Goal: Information Seeking & Learning: Learn about a topic

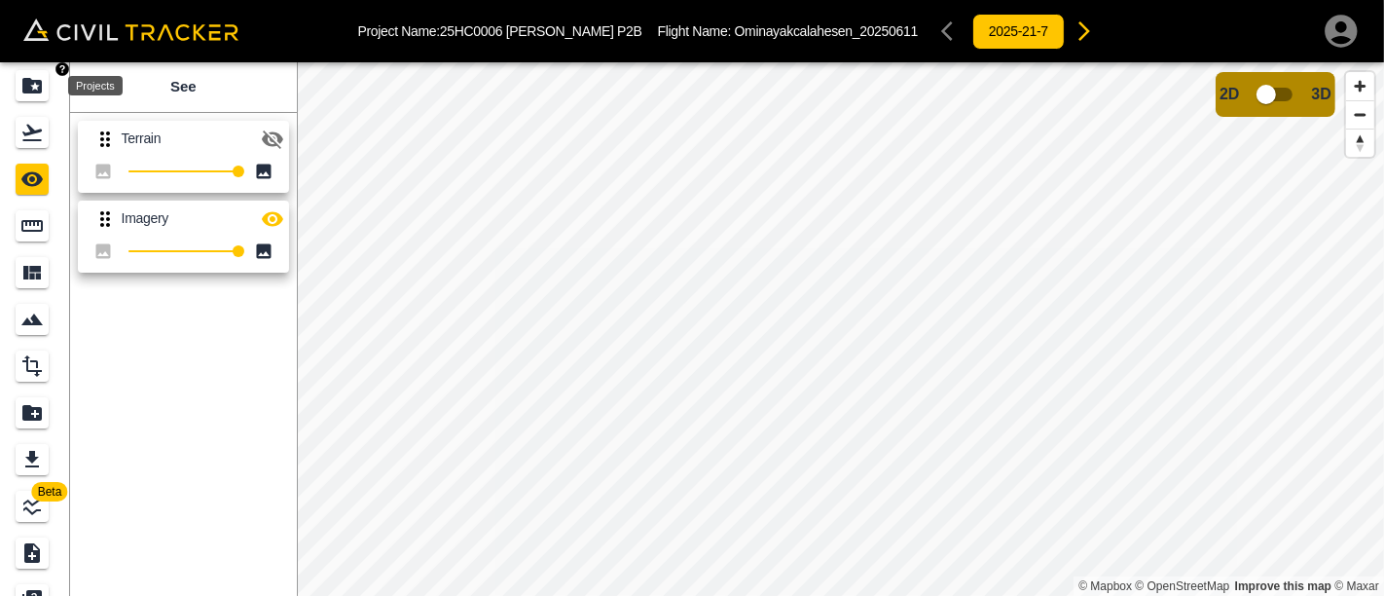
click at [36, 79] on icon "Projects" at bounding box center [31, 85] width 23 height 23
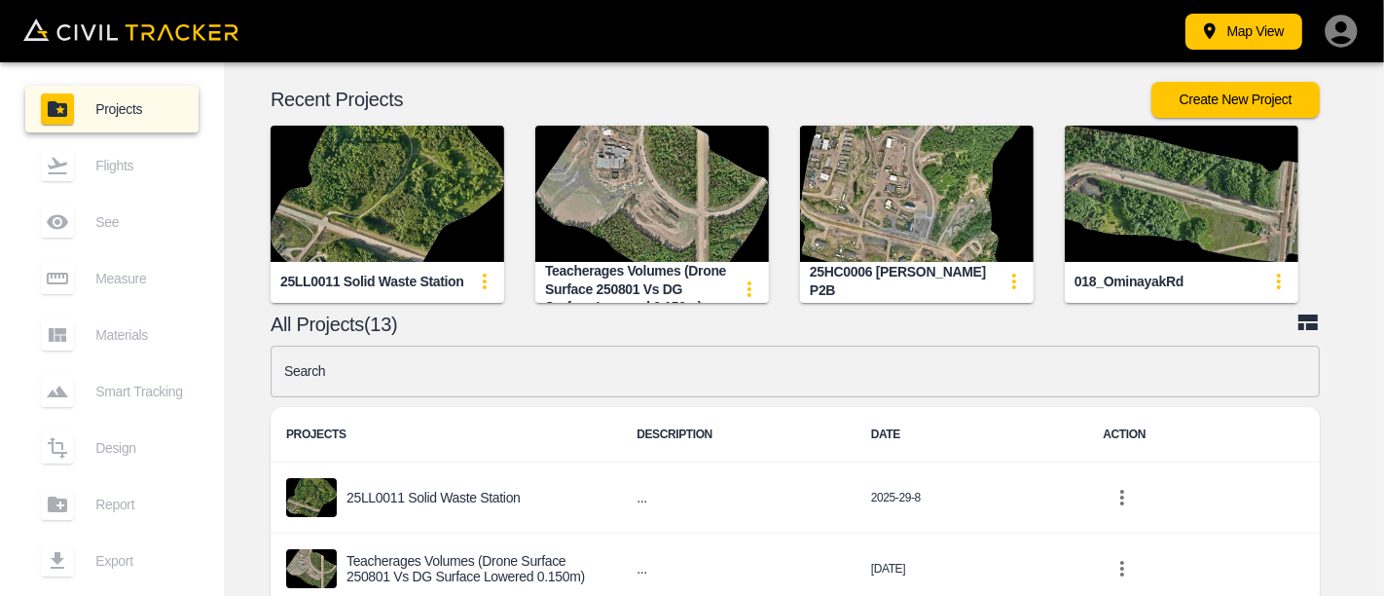
click at [901, 212] on img "button" at bounding box center [917, 194] width 234 height 136
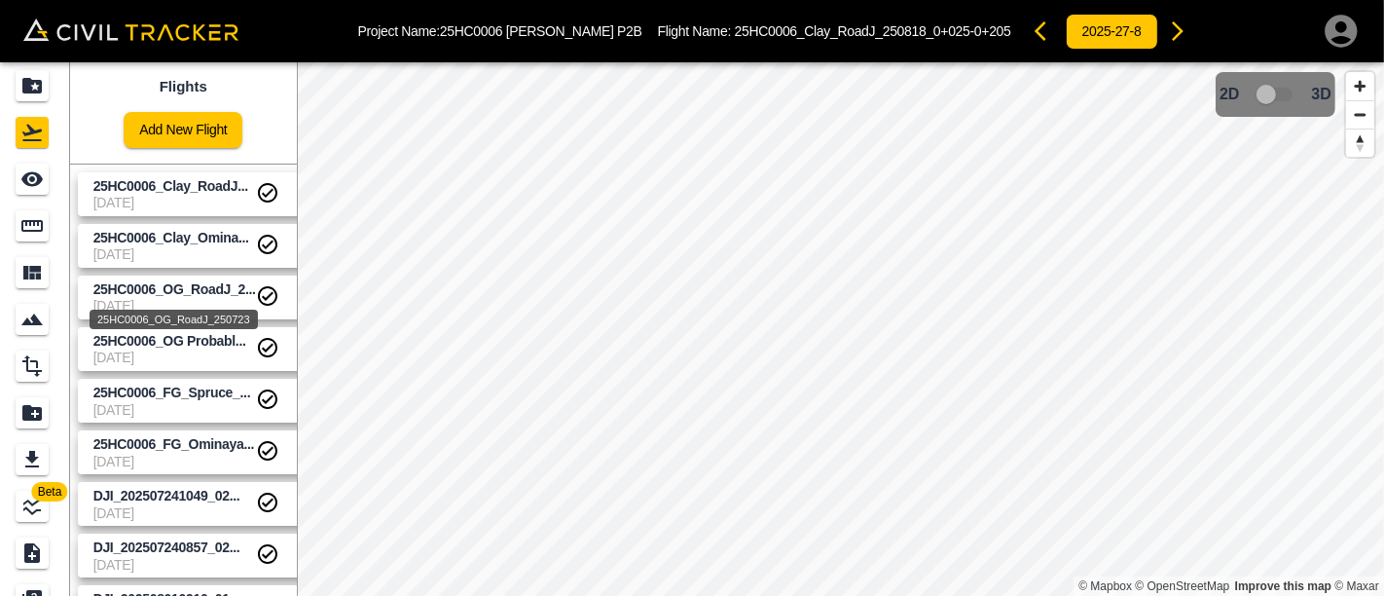
click at [183, 293] on span "25HC0006_OG_RoadJ_2..." at bounding box center [174, 289] width 163 height 16
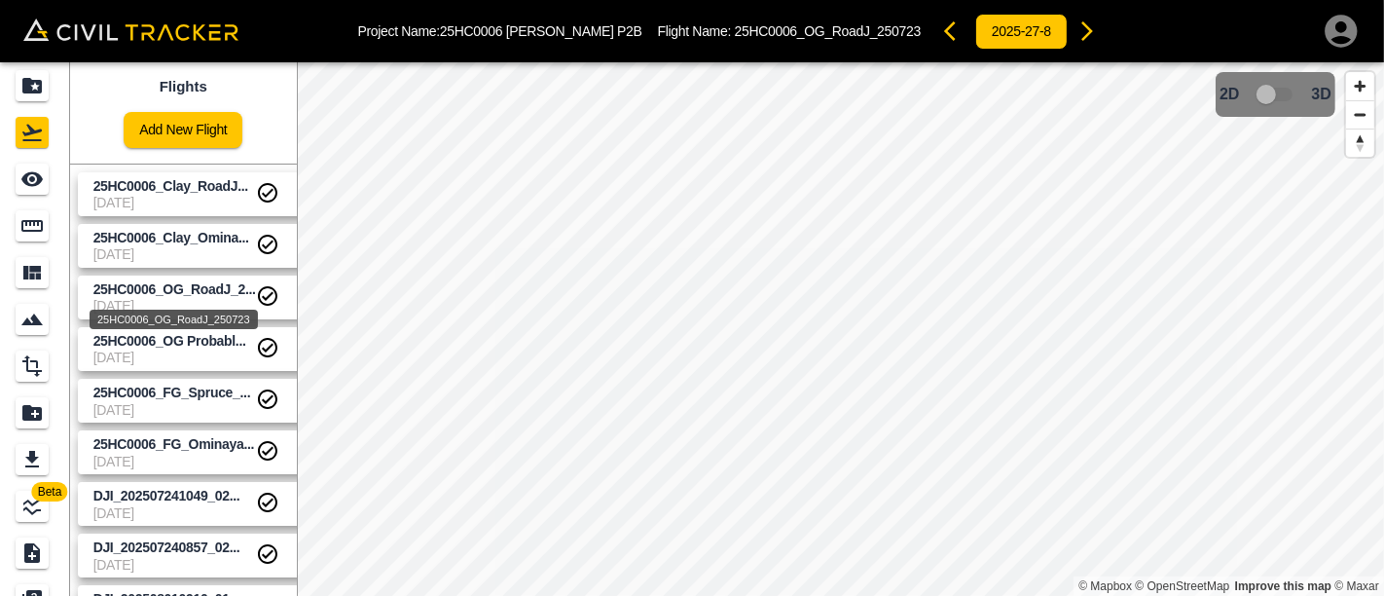
click at [189, 296] on div "25HC0006_OG_RoadJ_250723" at bounding box center [174, 313] width 172 height 35
click at [202, 291] on span "25HC0006_OG_RoadJ_2..." at bounding box center [174, 289] width 163 height 16
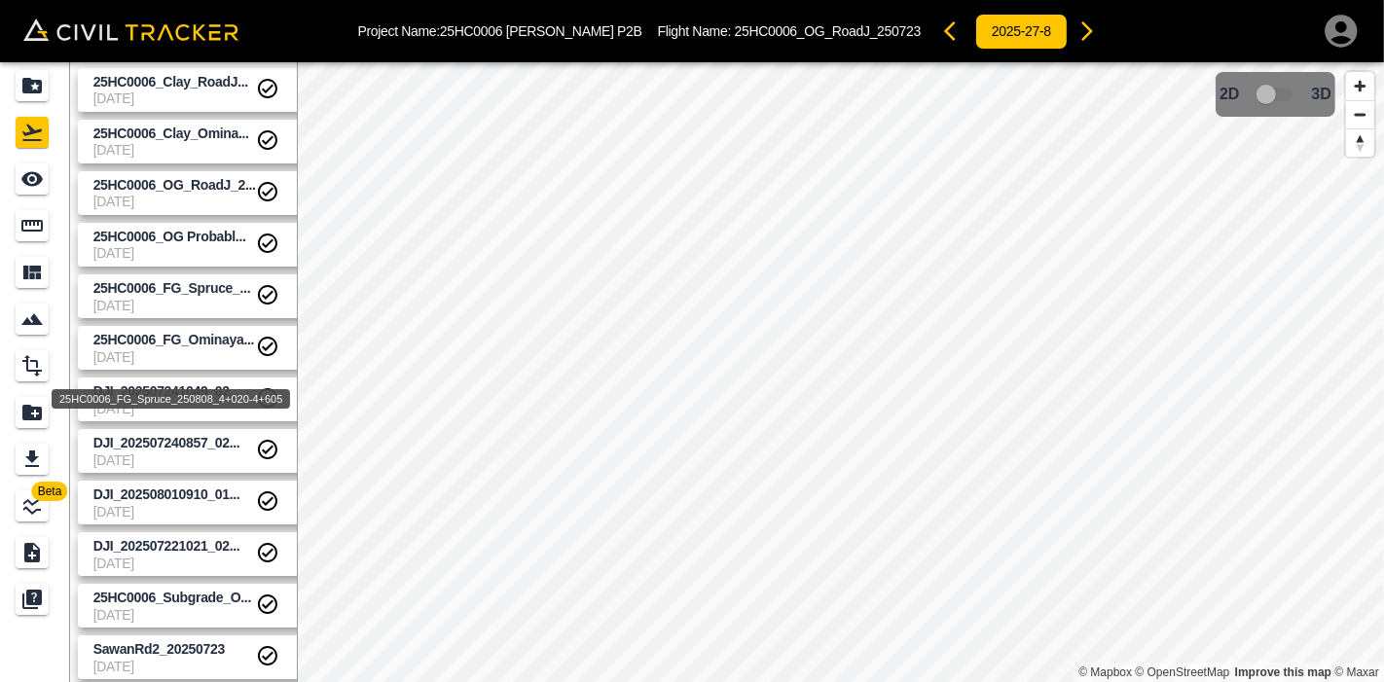
scroll to position [108, 0]
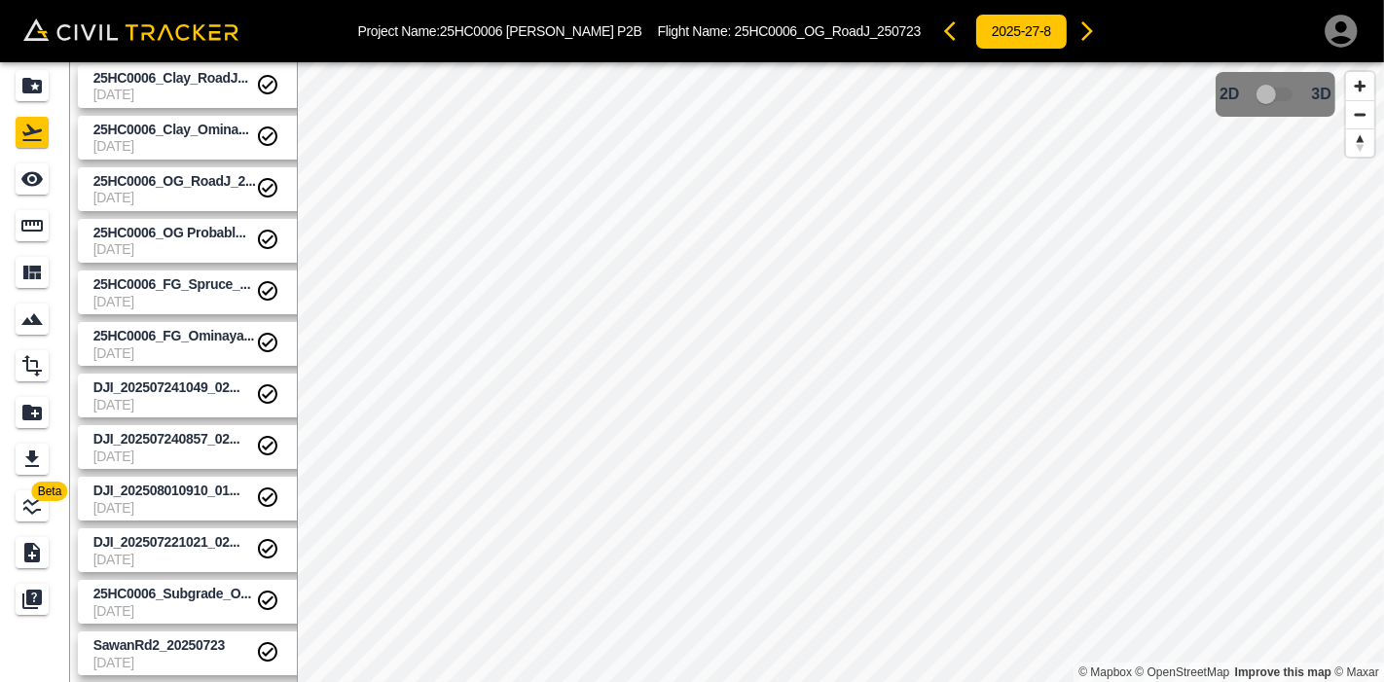
click at [198, 595] on span "7-22-2025" at bounding box center [174, 663] width 163 height 16
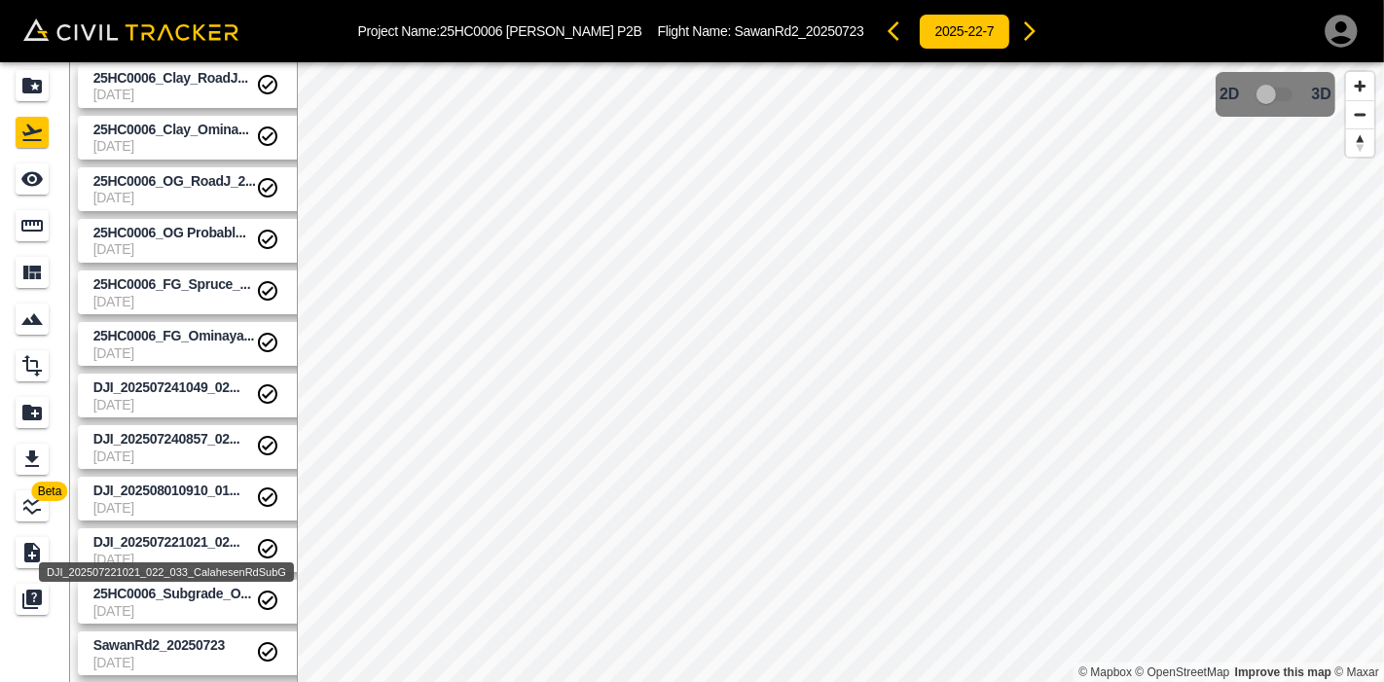
click at [172, 534] on span "DJI_202507221021_02..." at bounding box center [166, 542] width 147 height 16
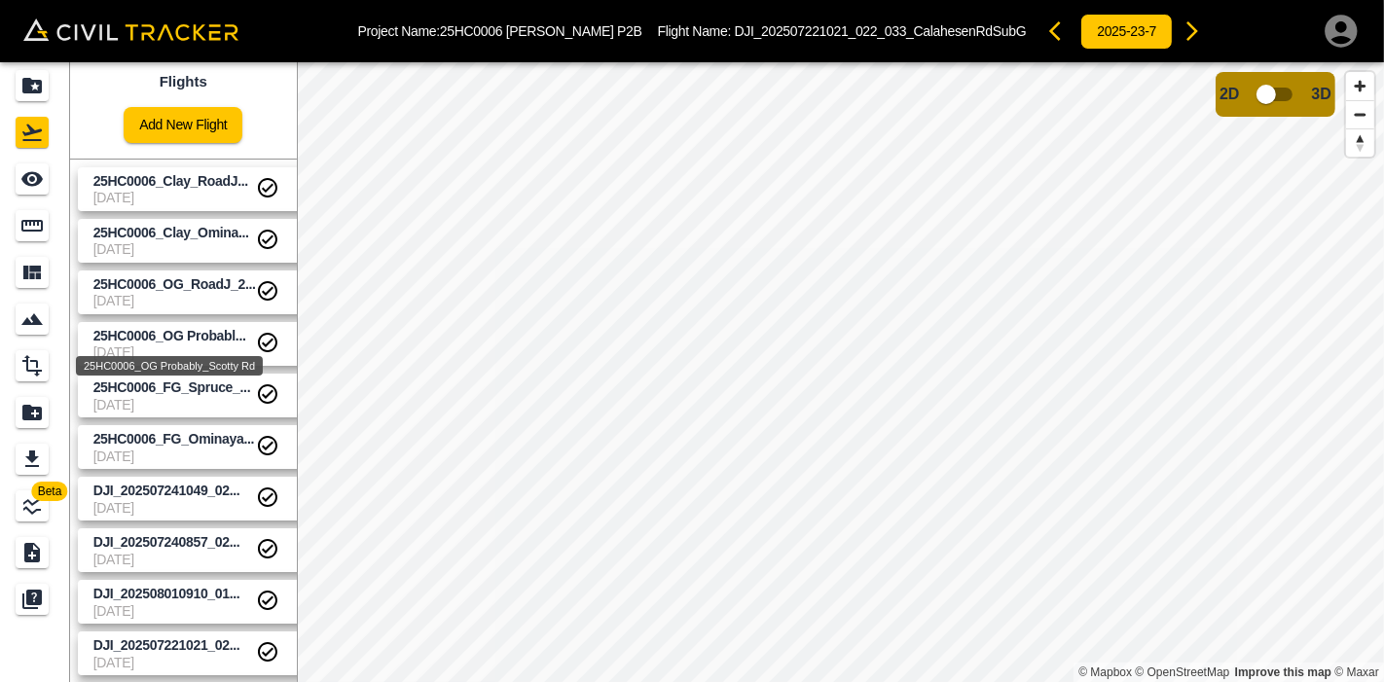
scroll to position [0, 0]
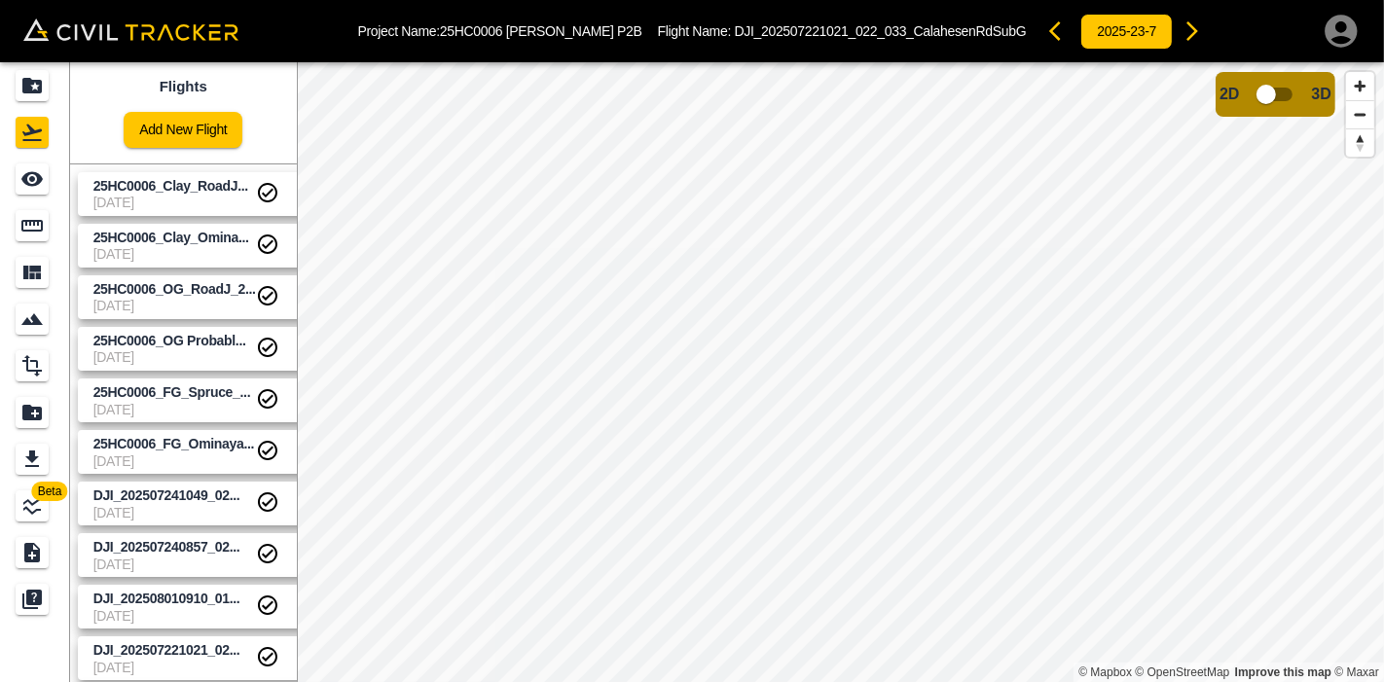
click at [218, 505] on span "8-4-2025" at bounding box center [174, 513] width 163 height 16
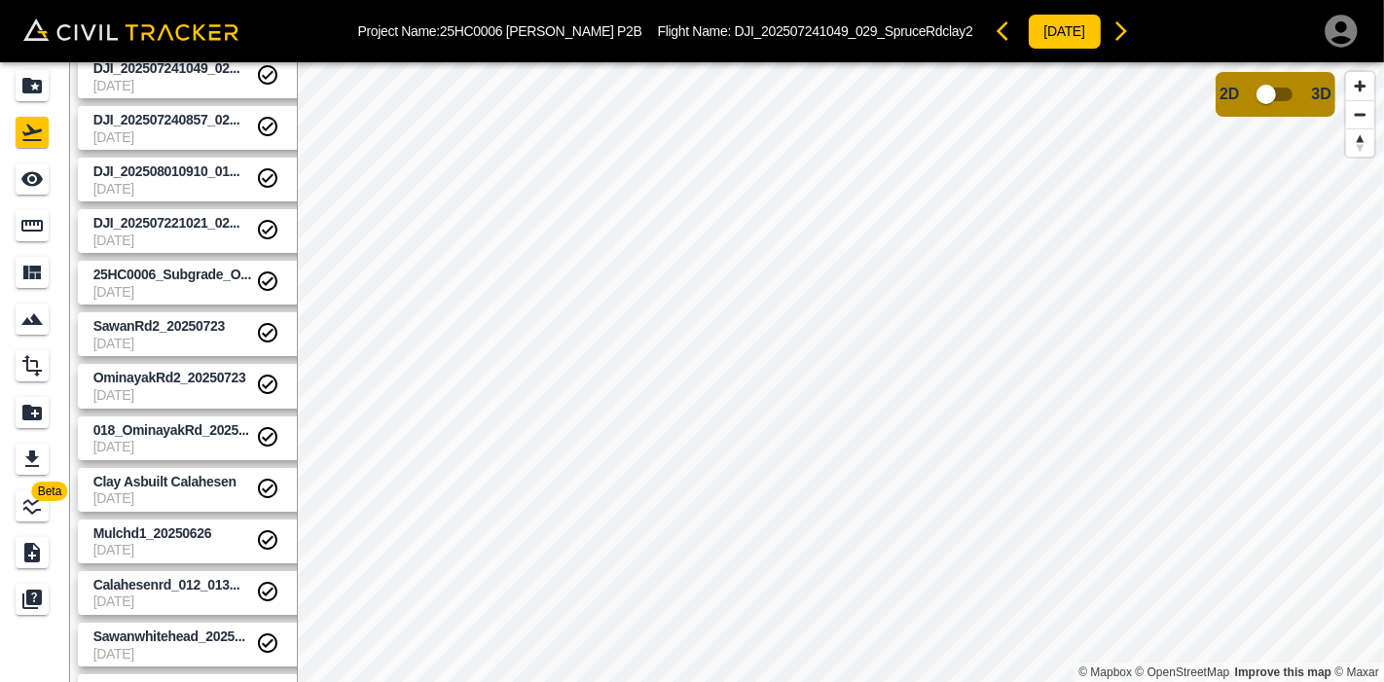
scroll to position [432, 0]
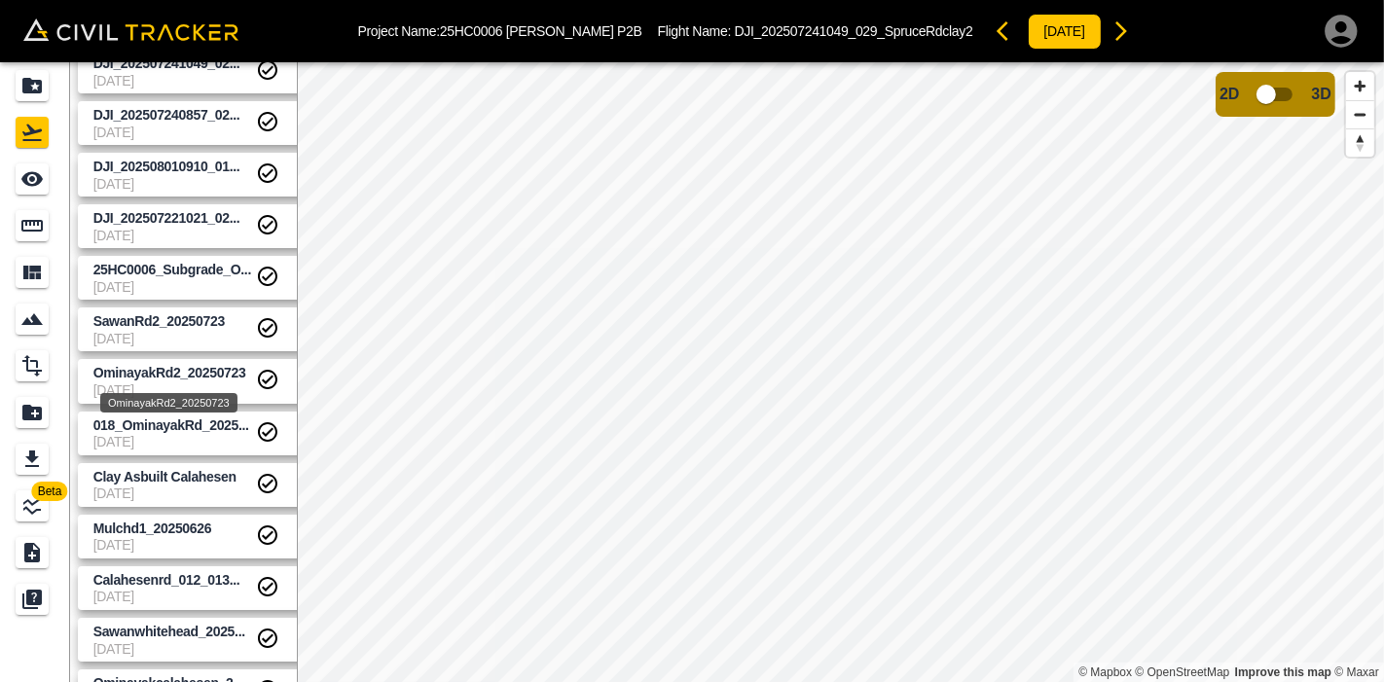
click at [195, 372] on span "OminayakRd2_20250723" at bounding box center [169, 373] width 153 height 16
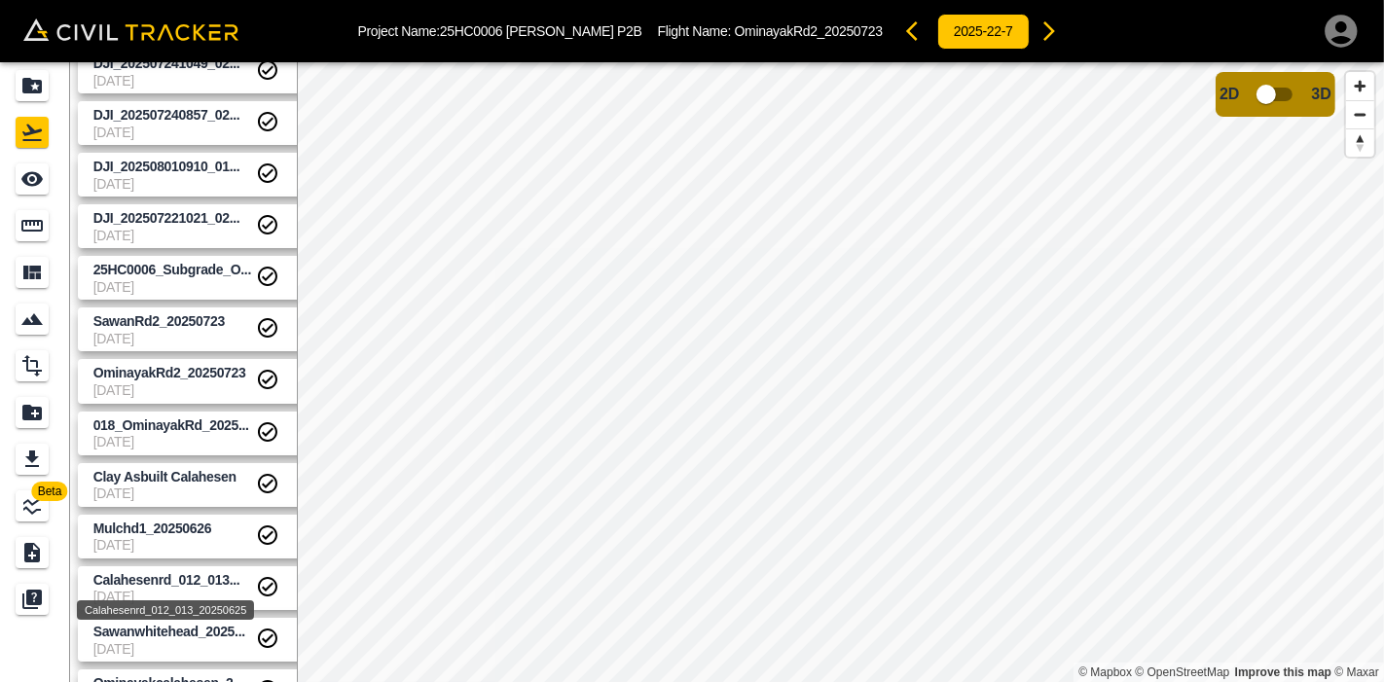
click at [208, 576] on span "Calahesenrd_012_013..." at bounding box center [166, 580] width 147 height 16
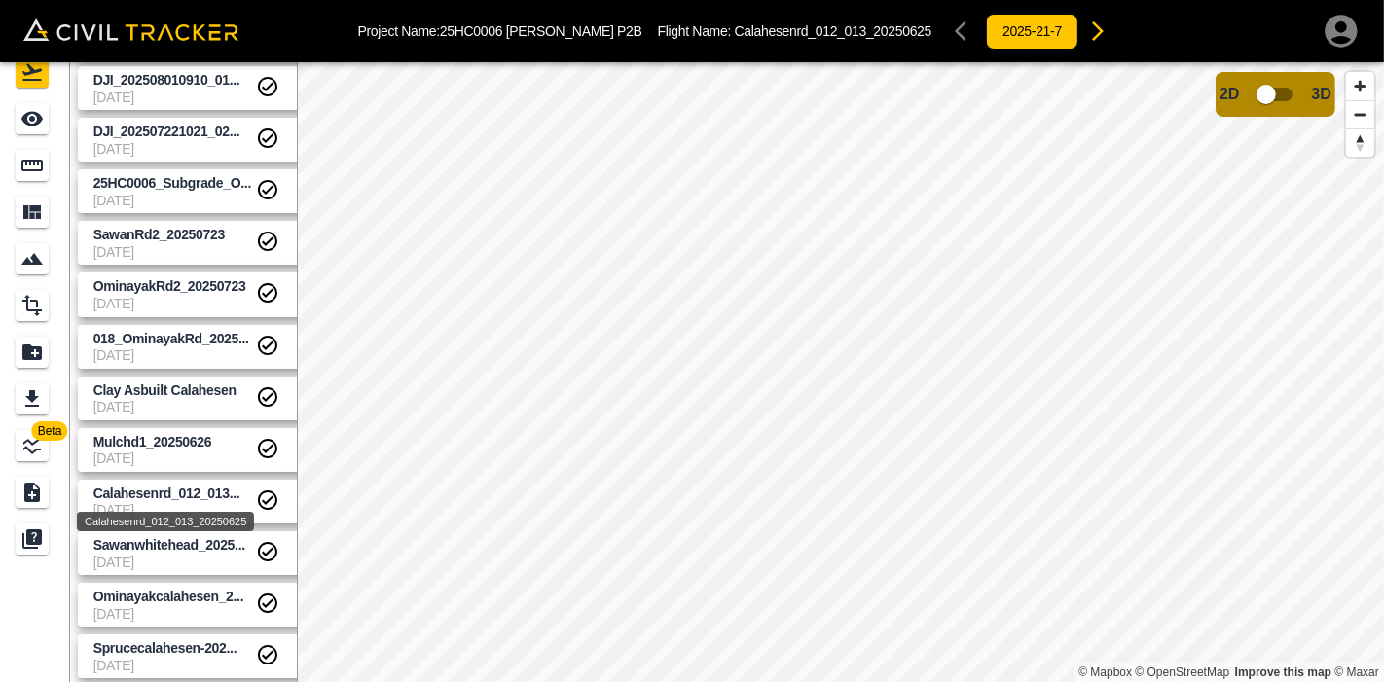
scroll to position [61, 0]
click at [177, 595] on span "Ominayakcalahesen_2..." at bounding box center [168, 596] width 151 height 16
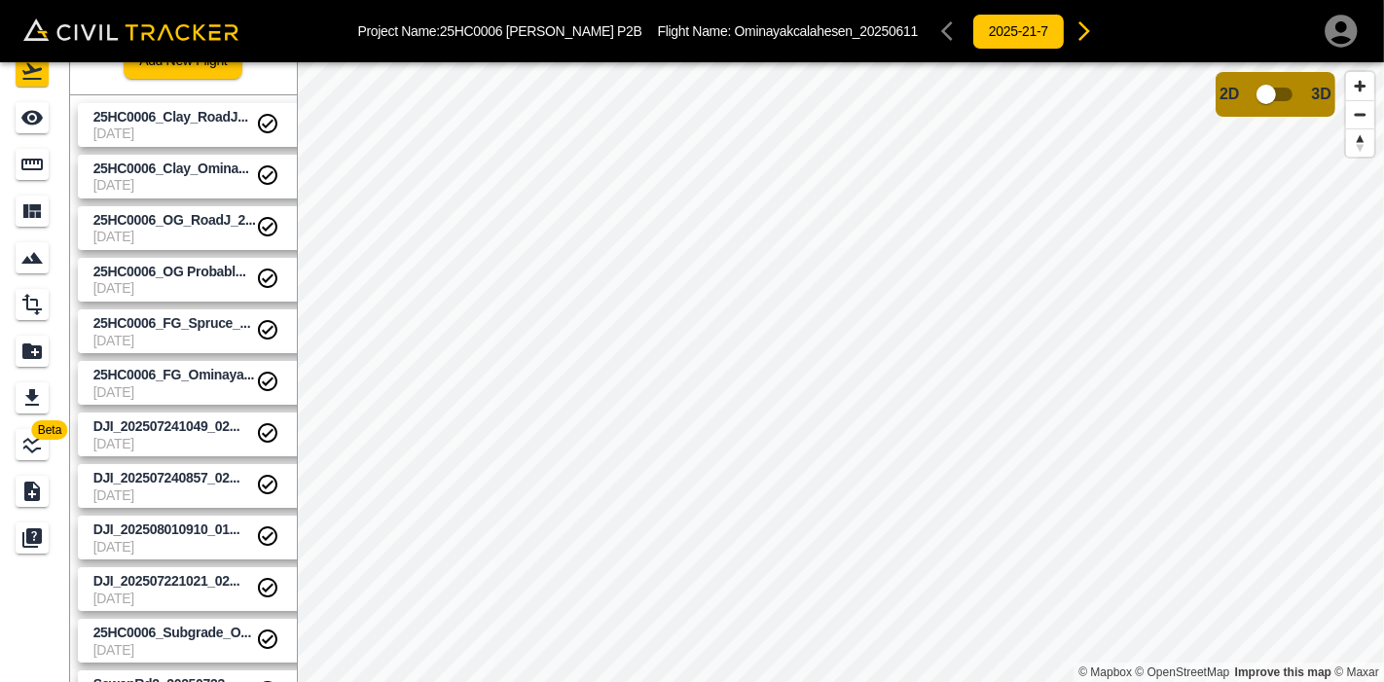
scroll to position [0, 0]
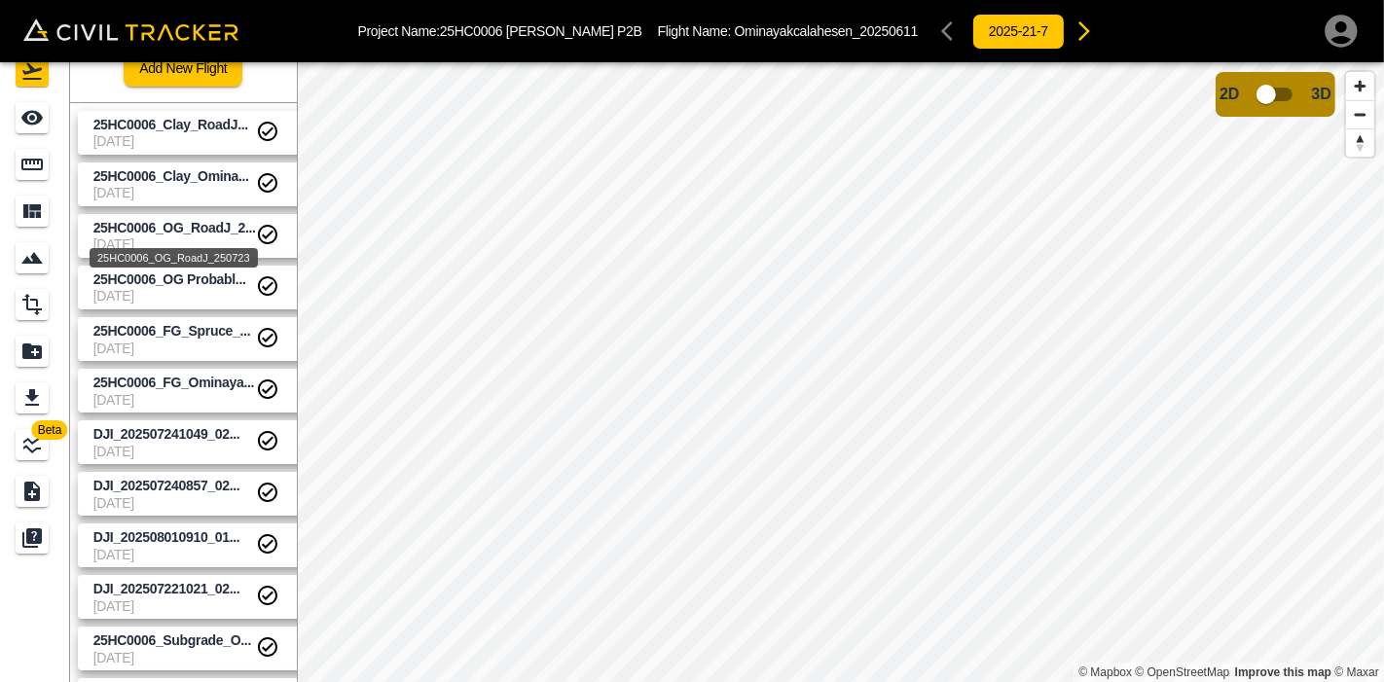
click at [187, 232] on span "25HC0006_OG_RoadJ_2..." at bounding box center [174, 228] width 163 height 16
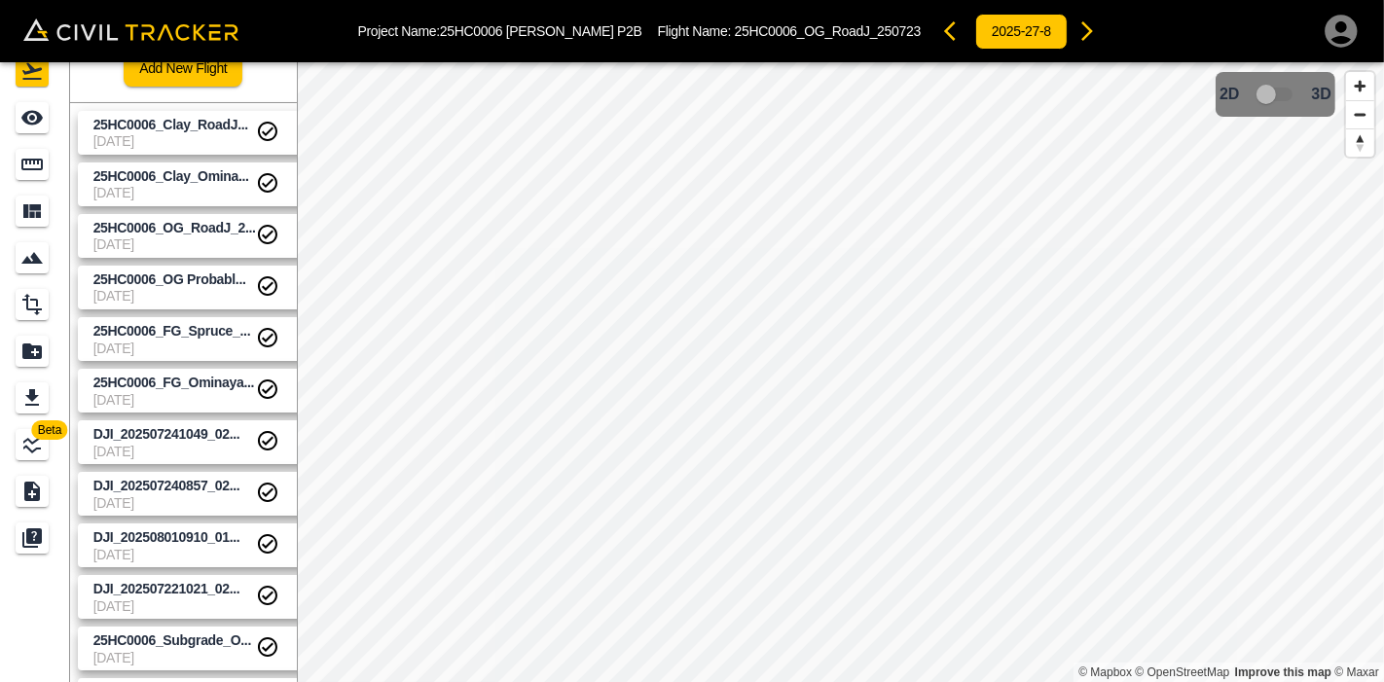
click at [217, 131] on span "25HC0006_Clay_RoadJ..." at bounding box center [174, 125] width 163 height 18
click at [192, 219] on span "25HC0006_OG_RoadJ_2..." at bounding box center [174, 228] width 163 height 18
click at [189, 595] on span "7-23-2025" at bounding box center [174, 607] width 163 height 16
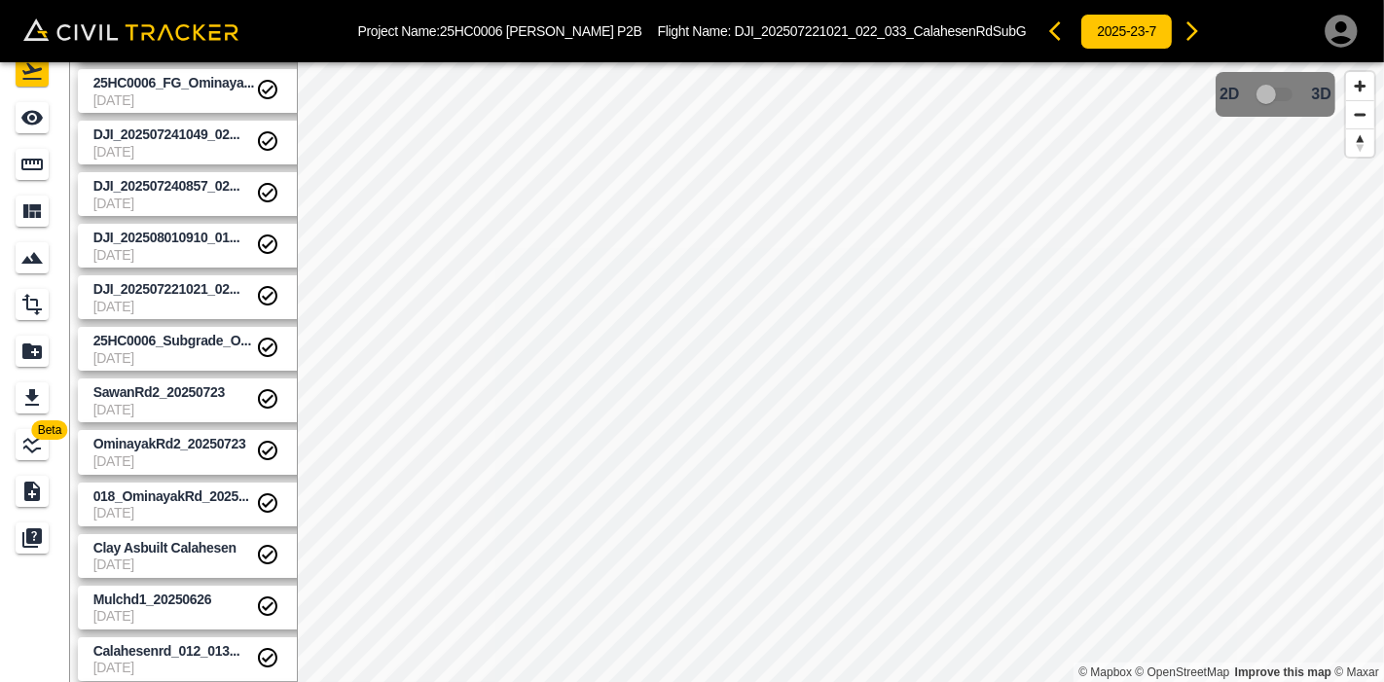
scroll to position [324, 0]
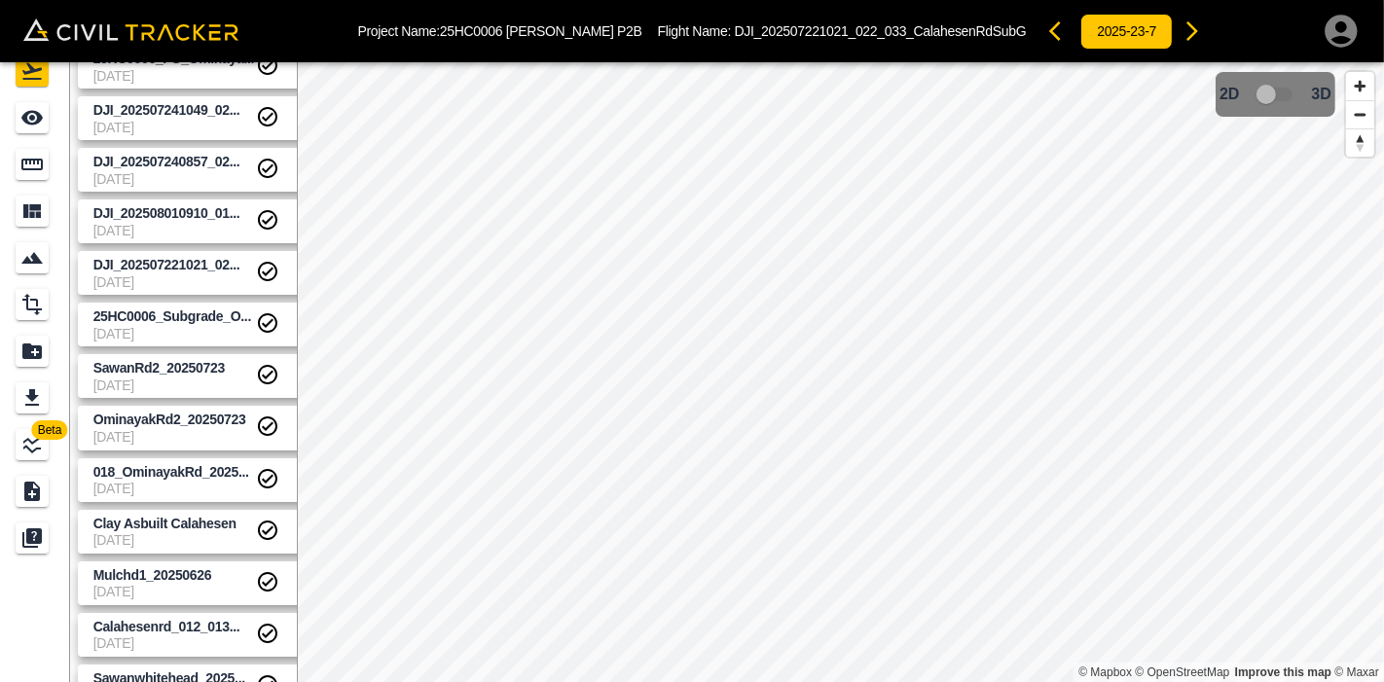
click at [182, 326] on span "7-23-2025" at bounding box center [174, 334] width 163 height 16
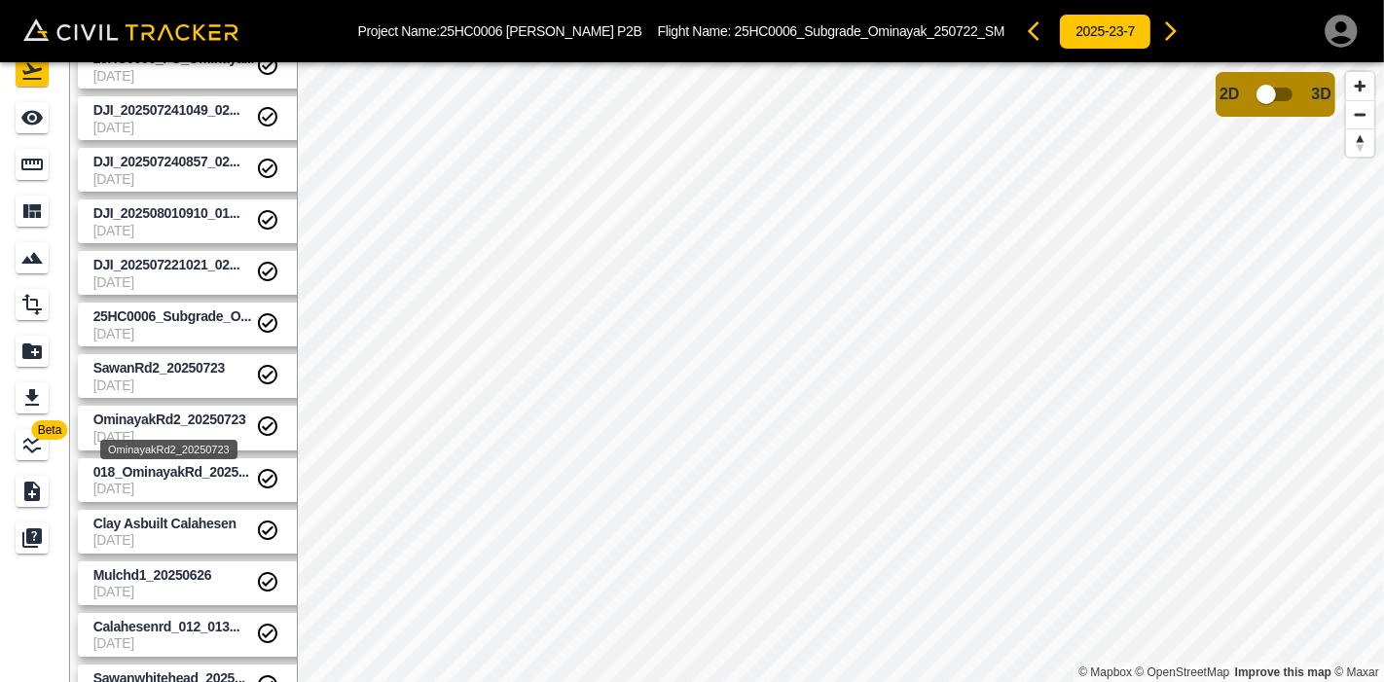
click at [184, 426] on div "OminayakRd2_20250723" at bounding box center [168, 443] width 141 height 35
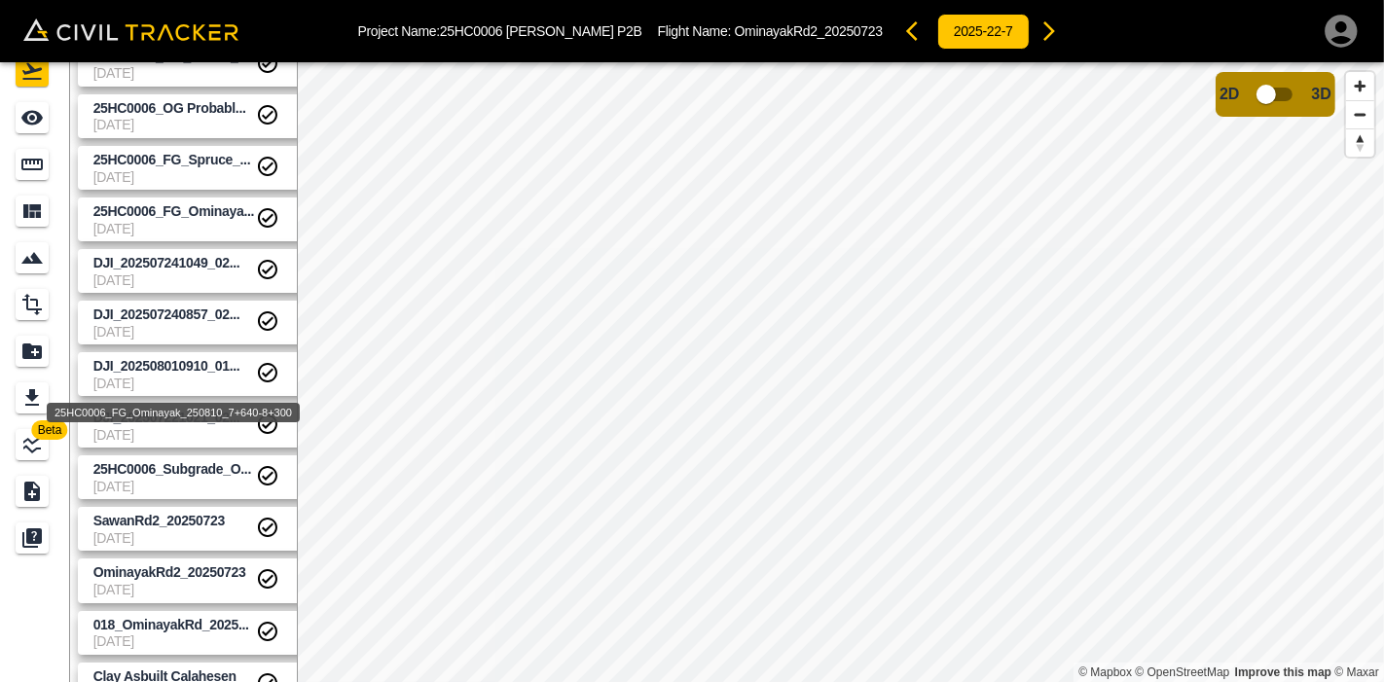
scroll to position [432, 0]
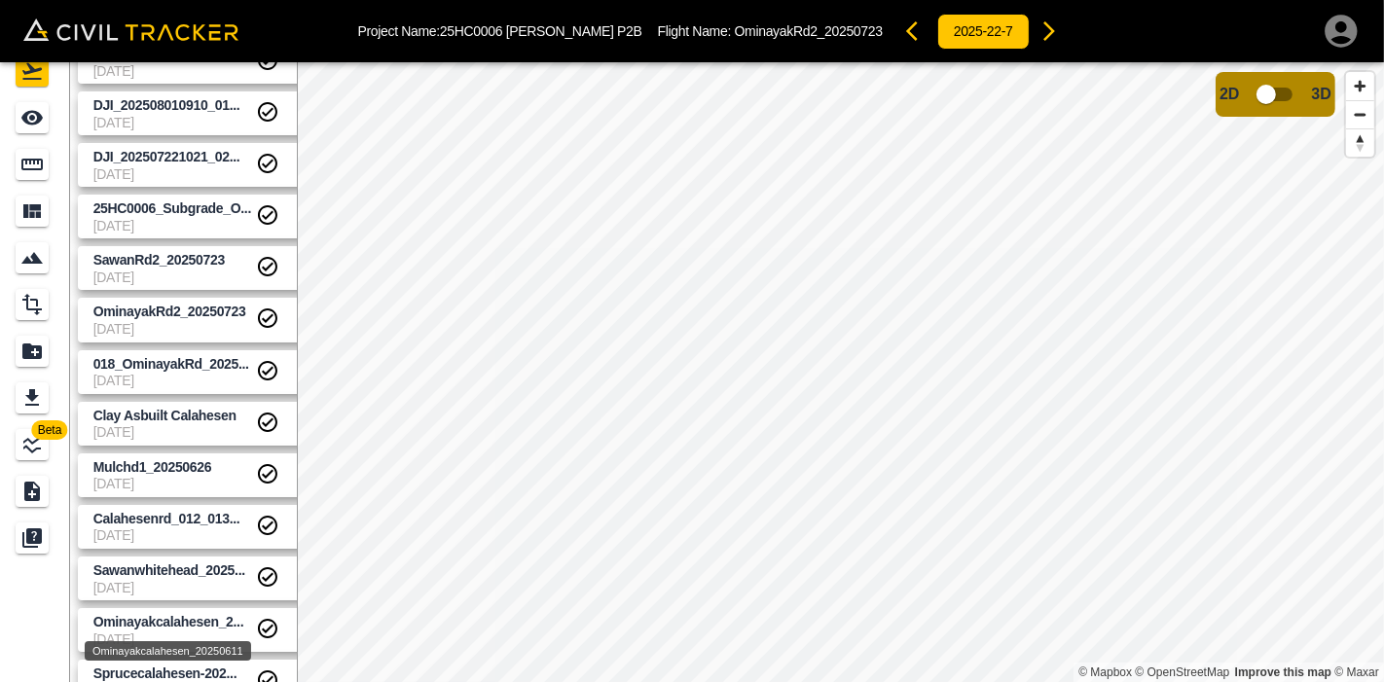
click at [166, 595] on span "Ominayakcalahesen_2..." at bounding box center [168, 622] width 151 height 16
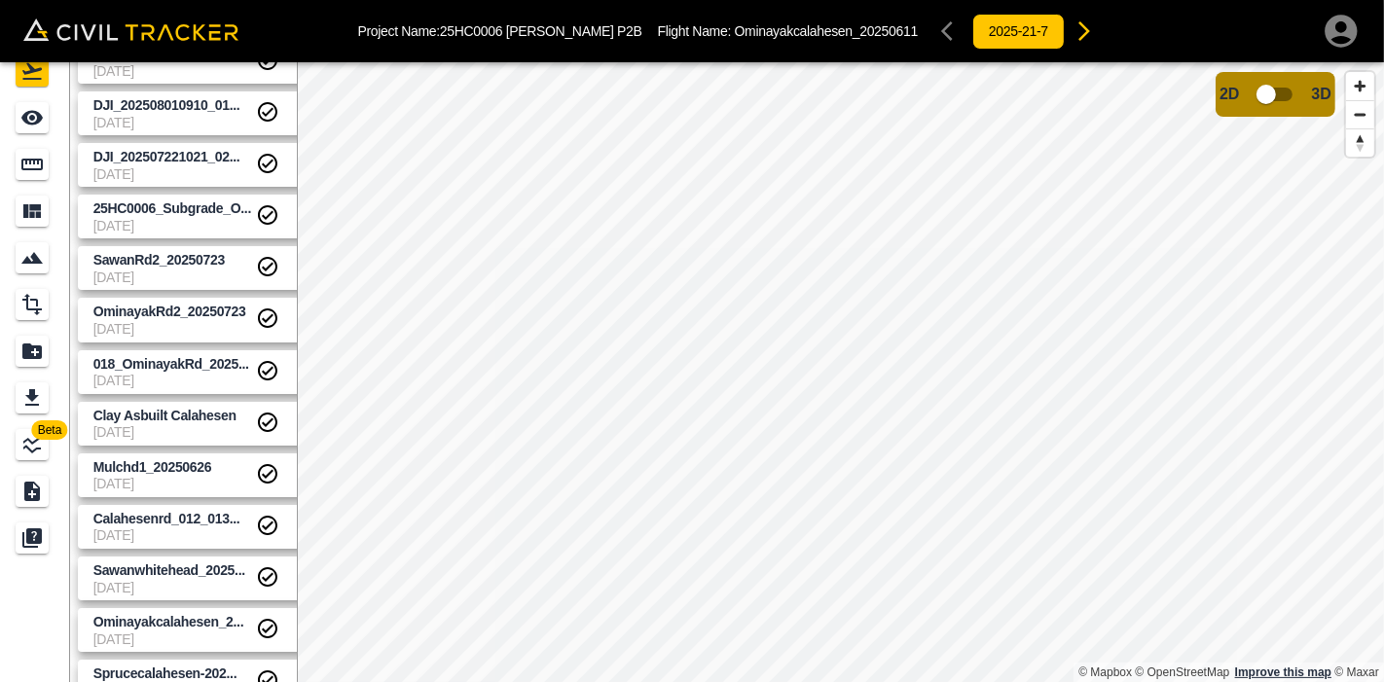
click at [1243, 595] on html "Project Name: 25HC0006 HAMM P2B Flight Name: Ominayakcalahesen_20250611 2025-21…" at bounding box center [692, 341] width 1384 height 682
click at [1383, 595] on html "Project Name: 25HC0006 HAMM P2B Flight Name: Ominayakcalahesen_20250611 2025-21…" at bounding box center [692, 341] width 1384 height 682
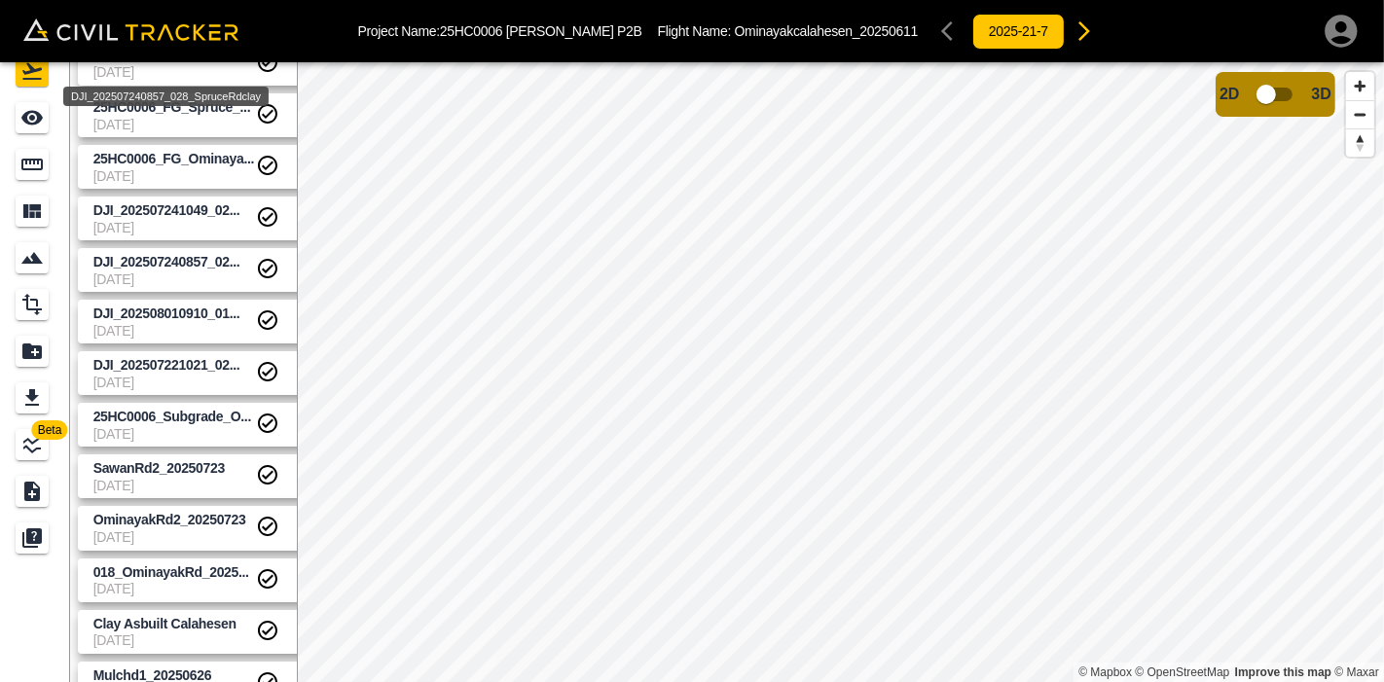
scroll to position [459, 0]
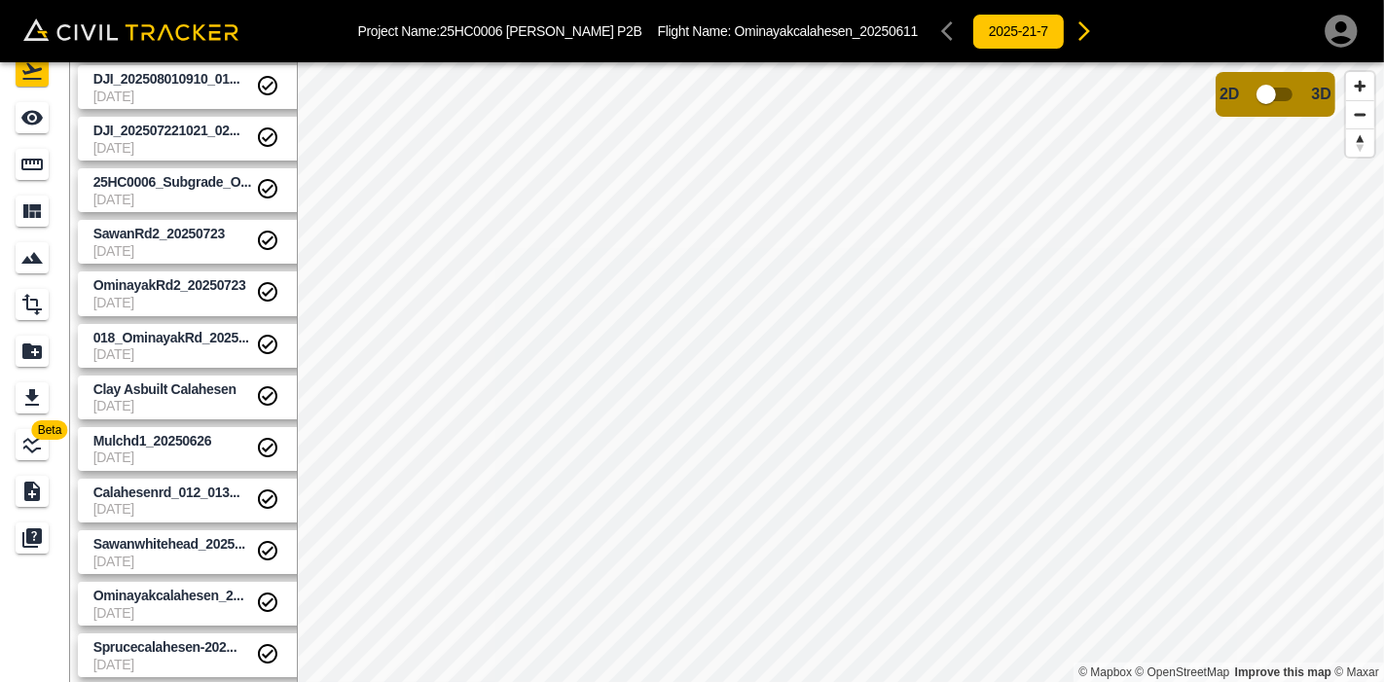
click at [166, 595] on span "7-21-2025" at bounding box center [174, 665] width 163 height 16
click at [191, 595] on span "7-21-2025" at bounding box center [174, 614] width 163 height 16
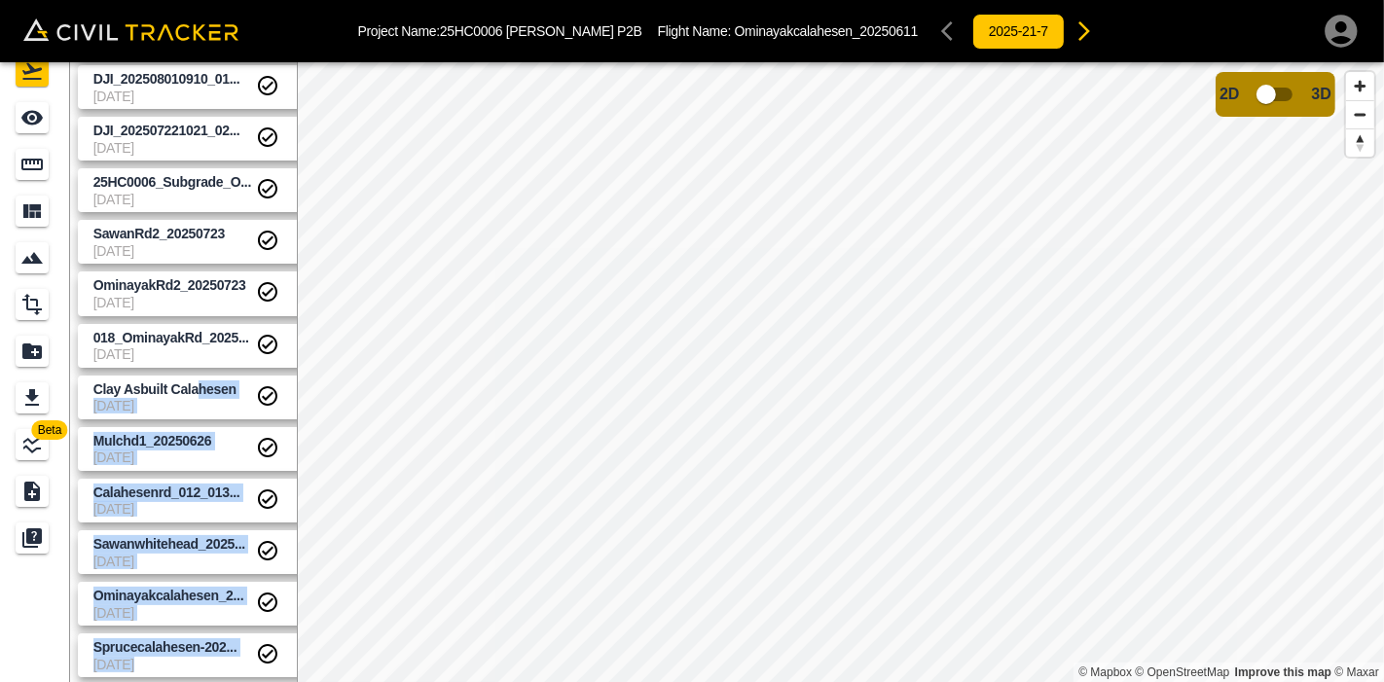
scroll to position [459, 17]
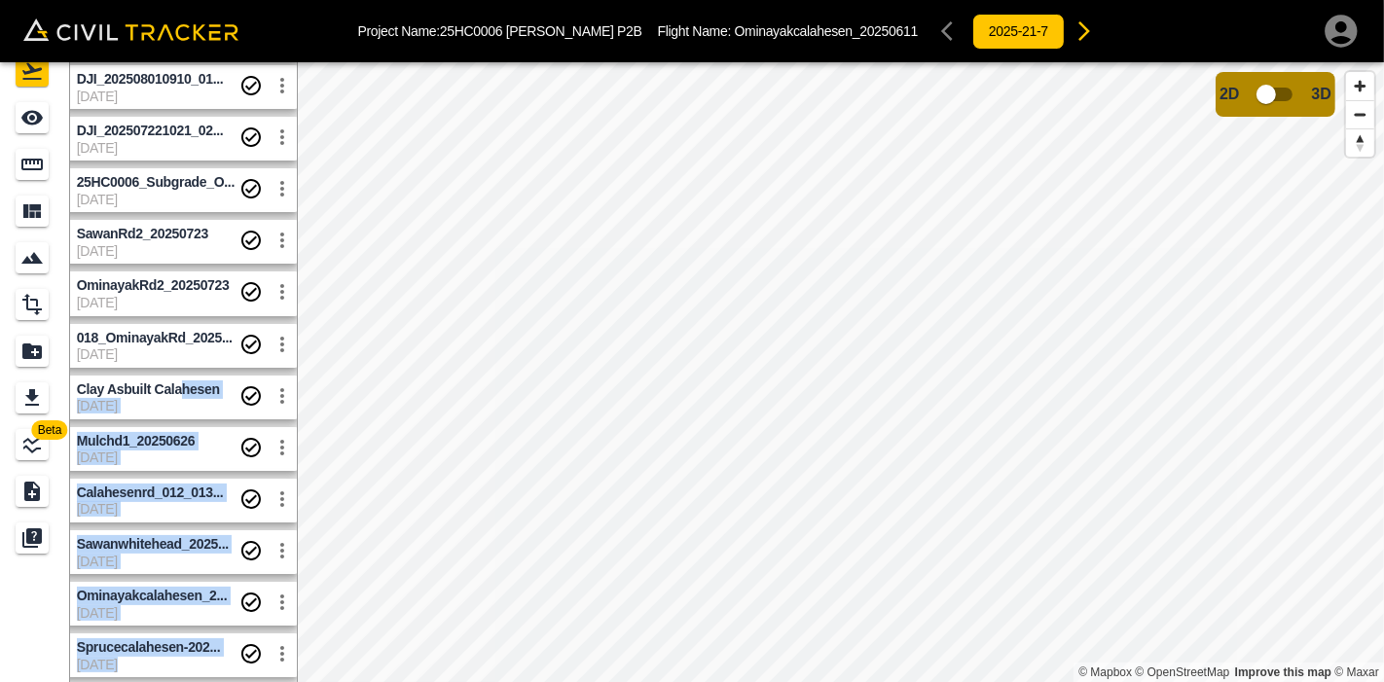
click at [660, 330] on div "Beta Flights Add New Flight 25HC0006_Clay_RoadJ... 8-27-2025 25HC0006_Clay_Omin…" at bounding box center [692, 372] width 1384 height 620
click at [190, 485] on span "Calahesenrd_012_013..." at bounding box center [150, 493] width 147 height 16
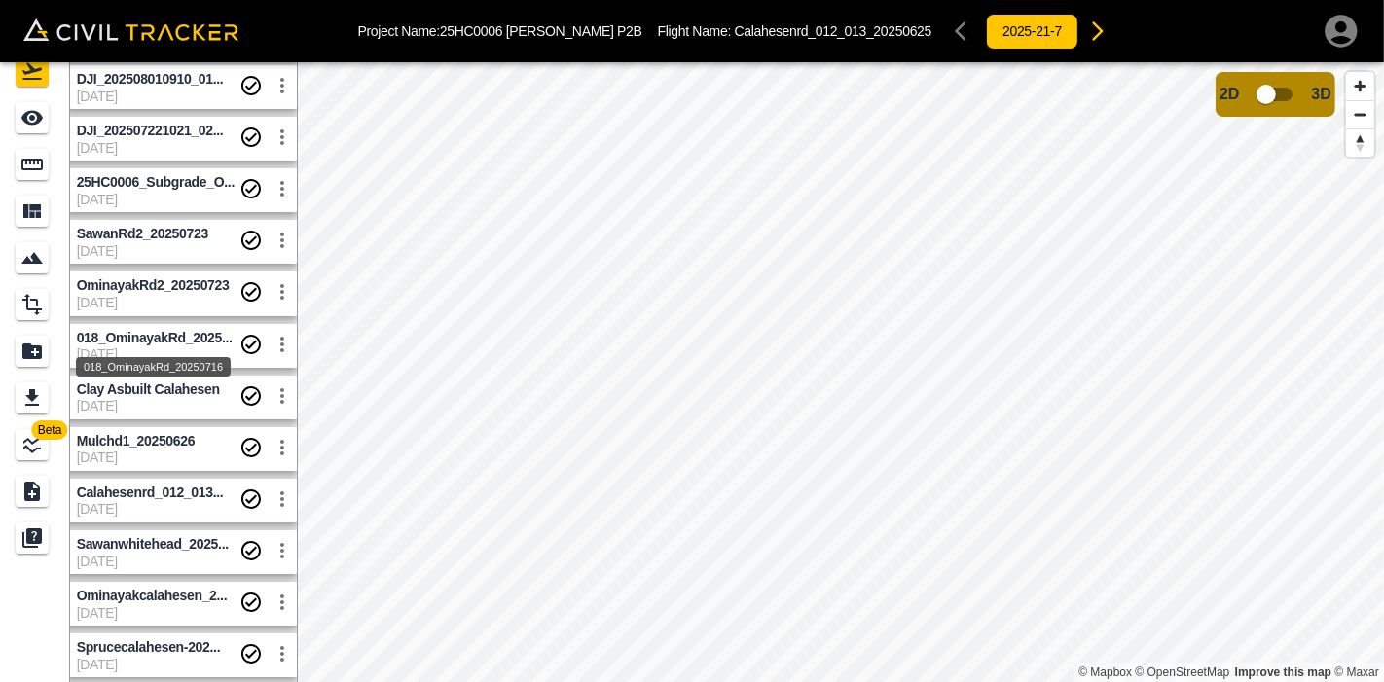
click at [183, 332] on span "018_OminayakRd_2025..." at bounding box center [155, 338] width 156 height 16
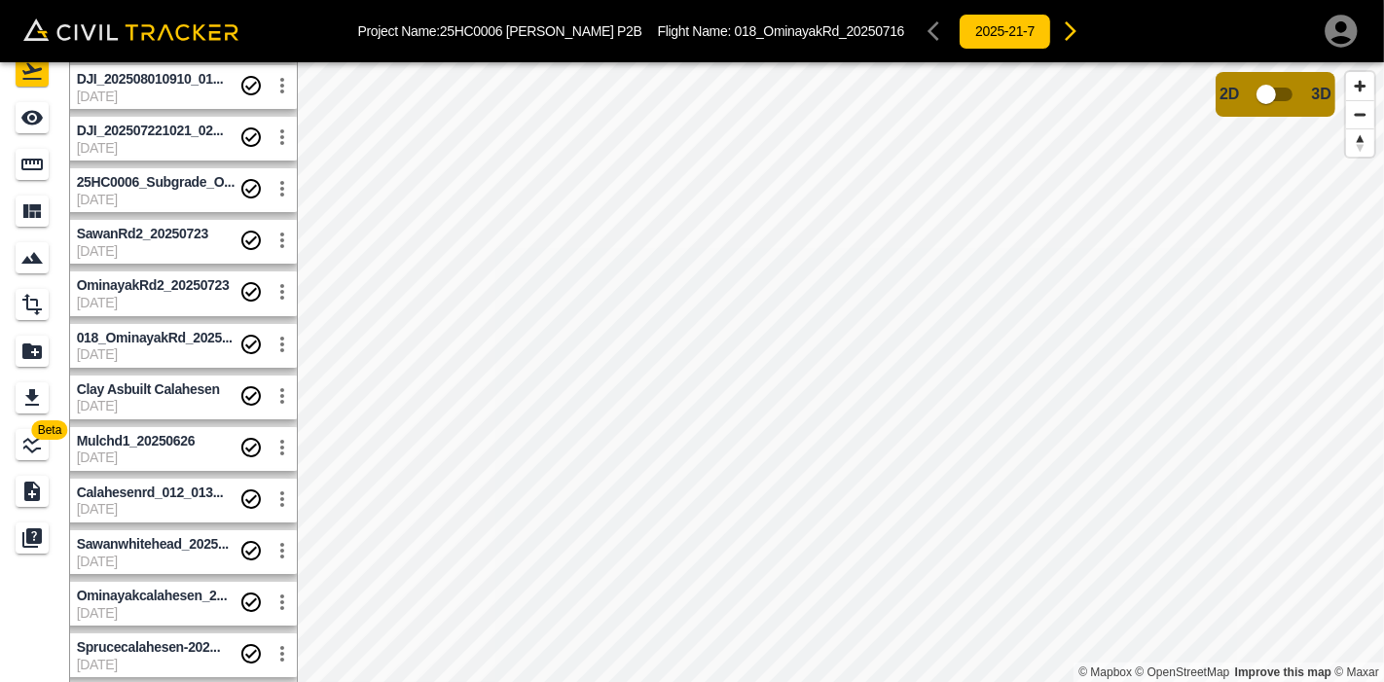
click at [114, 287] on span "OminayakRd2_20250723" at bounding box center [153, 285] width 153 height 16
click at [147, 338] on span "018_OminayakRd_2025..." at bounding box center [155, 338] width 156 height 16
click at [186, 284] on span "OminayakRd2_20250723" at bounding box center [153, 285] width 153 height 16
click at [180, 333] on span "018_OminayakRd_2025..." at bounding box center [155, 338] width 156 height 16
drag, startPoint x: 148, startPoint y: 285, endPoint x: 162, endPoint y: 288, distance: 13.9
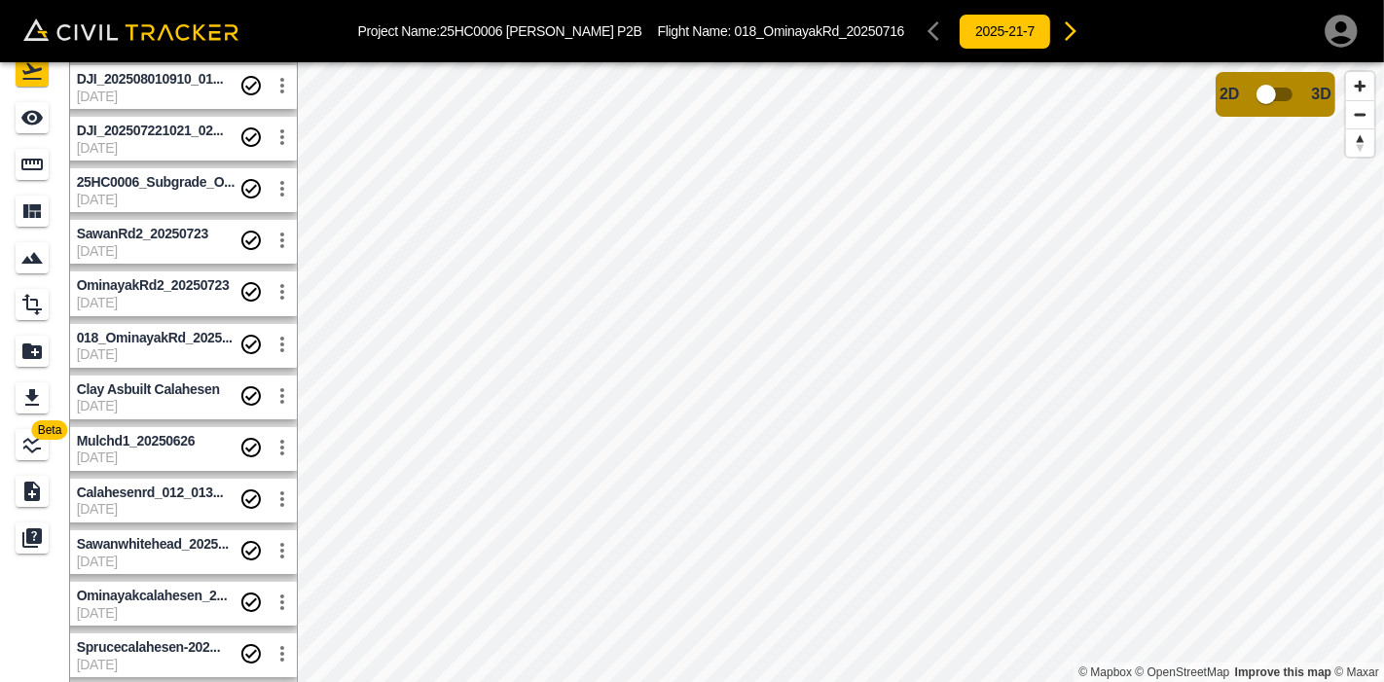
click at [148, 284] on span "OminayakRd2_20250723" at bounding box center [153, 285] width 153 height 16
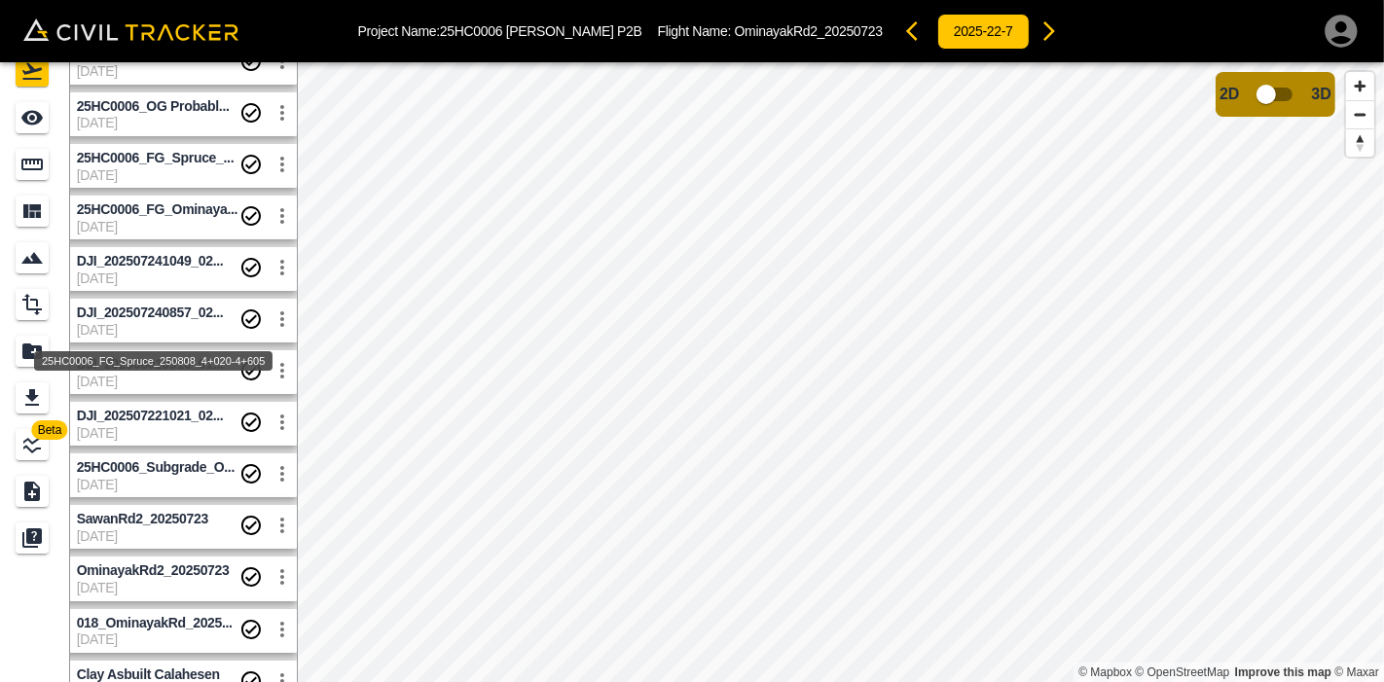
scroll to position [432, 17]
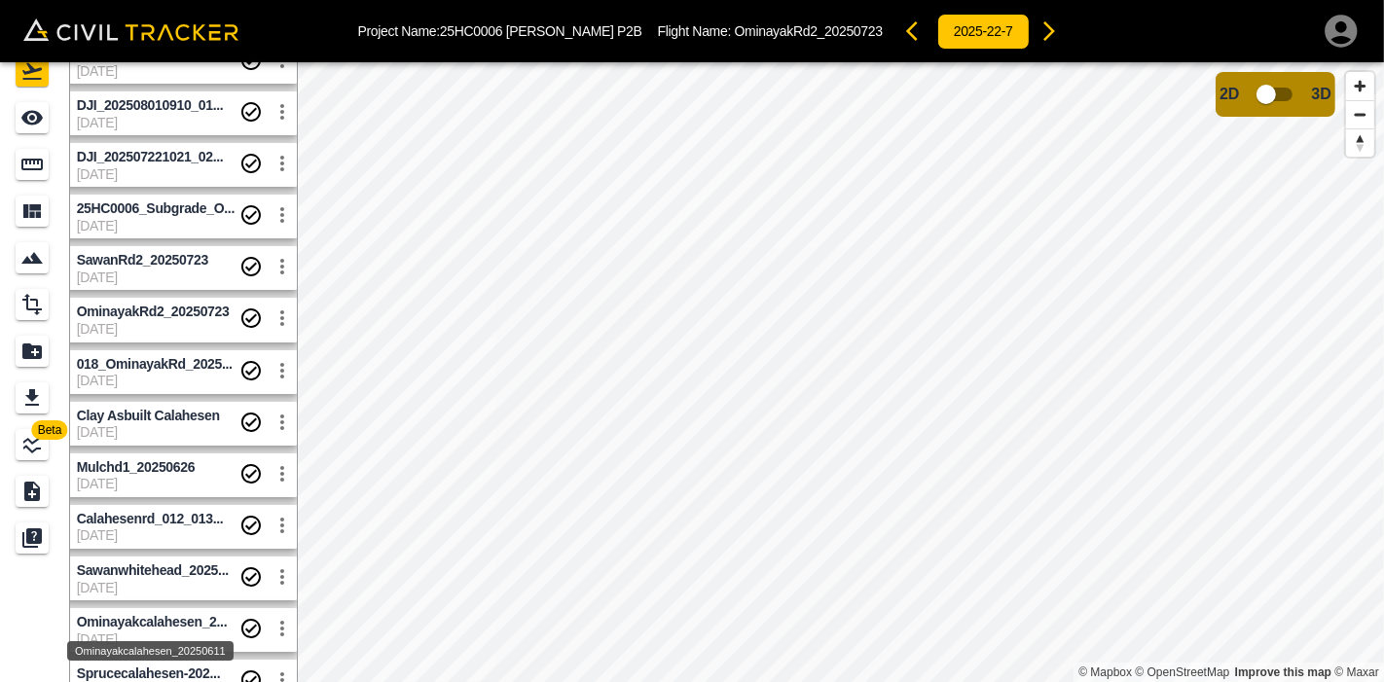
click at [197, 595] on div "Ominayakcalahesen_20250611" at bounding box center [150, 651] width 166 height 19
click at [180, 595] on span "Ominayakcalahesen_2..." at bounding box center [152, 622] width 151 height 16
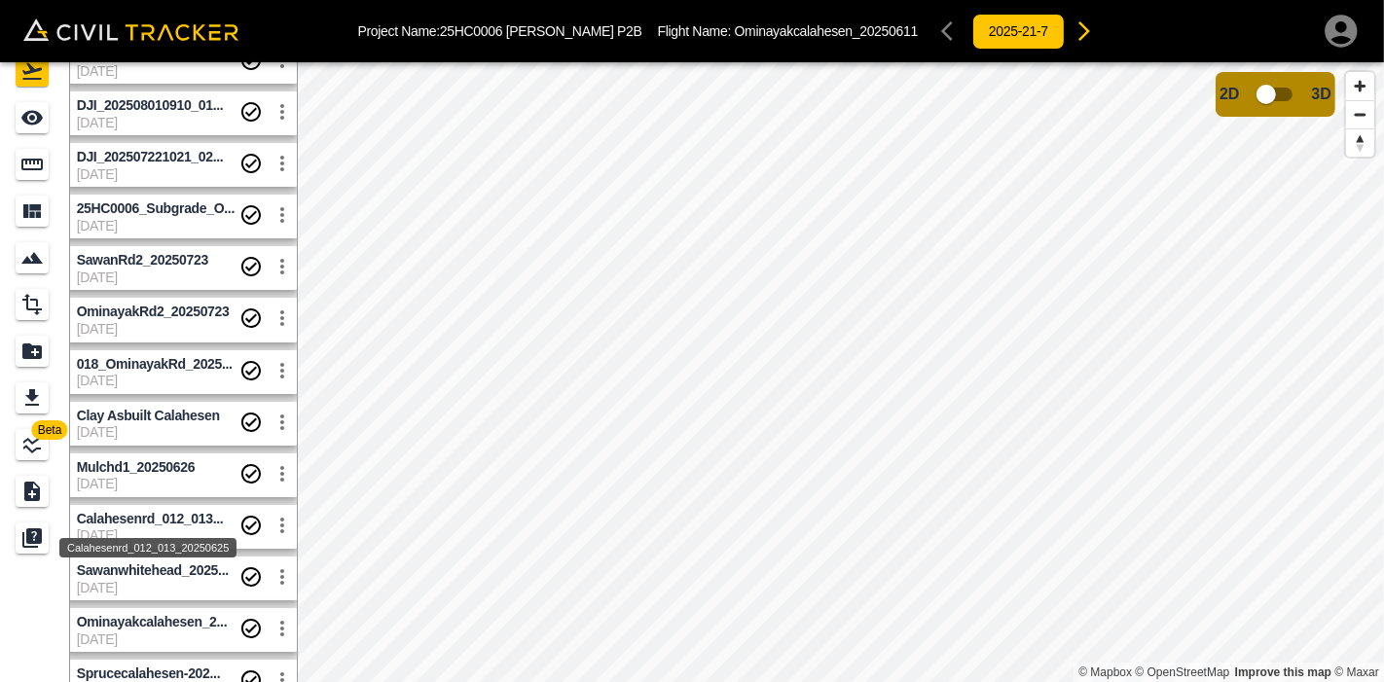
click at [137, 513] on span "Calahesenrd_012_013..." at bounding box center [150, 519] width 147 height 16
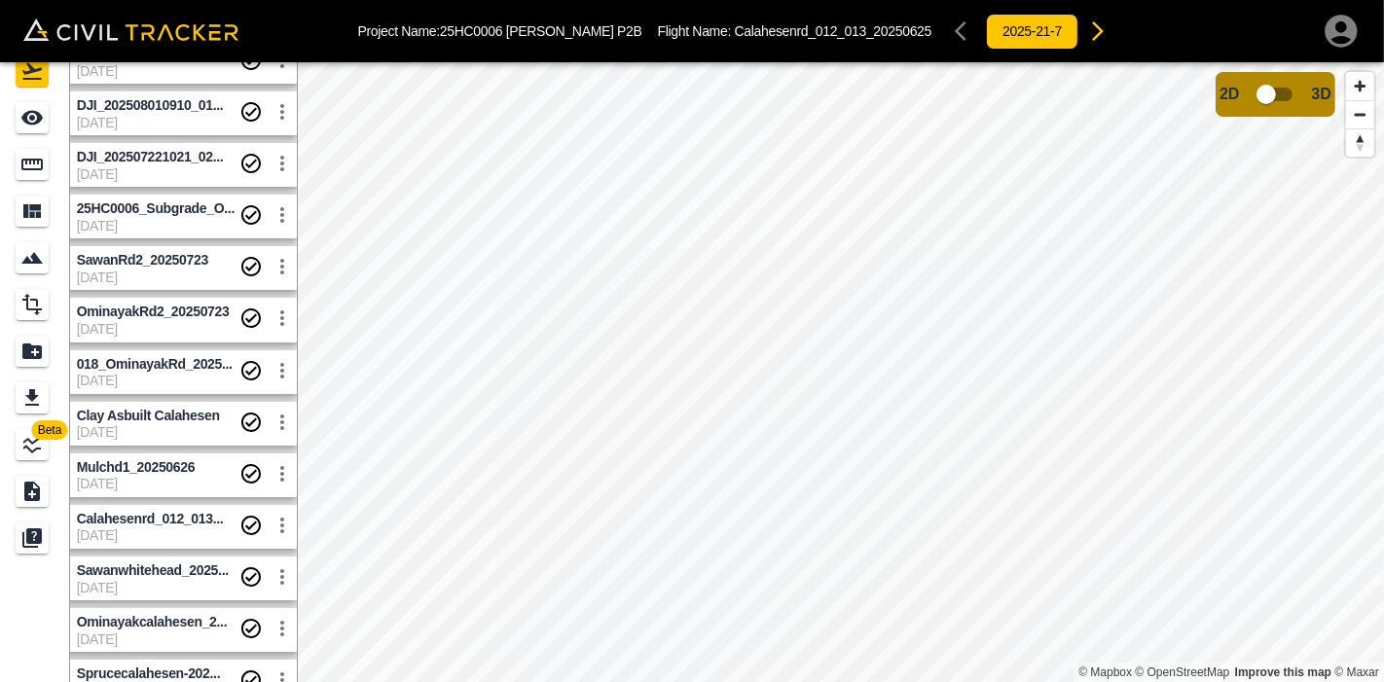
click at [277, 275] on div "Beta Flights Add New Flight 25HC0006_Clay_RoadJ... 8-27-2025 25HC0006_Clay_Omin…" at bounding box center [692, 372] width 1384 height 620
click at [212, 413] on div "Beta Flights Add New Flight 25HC0006_Clay_RoadJ... 8-27-2025 25HC0006_Clay_Omin…" at bounding box center [692, 372] width 1384 height 620
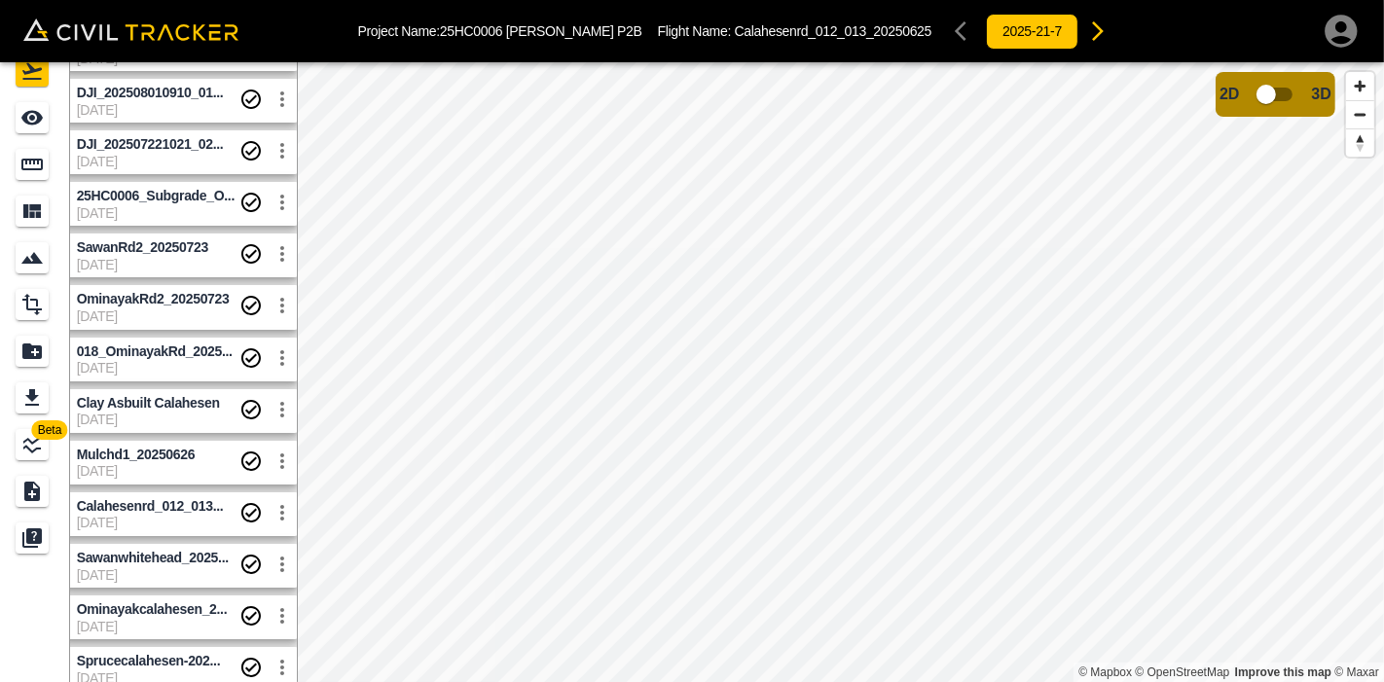
scroll to position [459, 17]
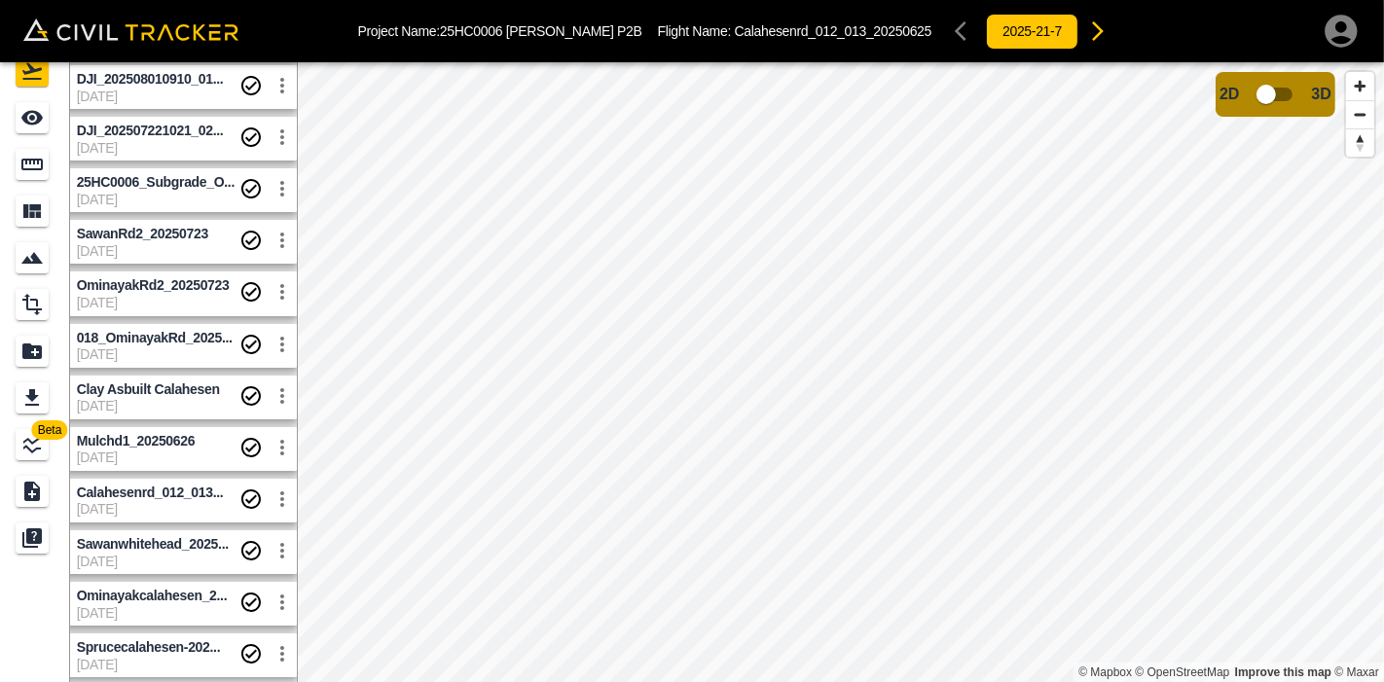
click at [117, 595] on span "Sprucecalahesen-202..." at bounding box center [149, 648] width 144 height 16
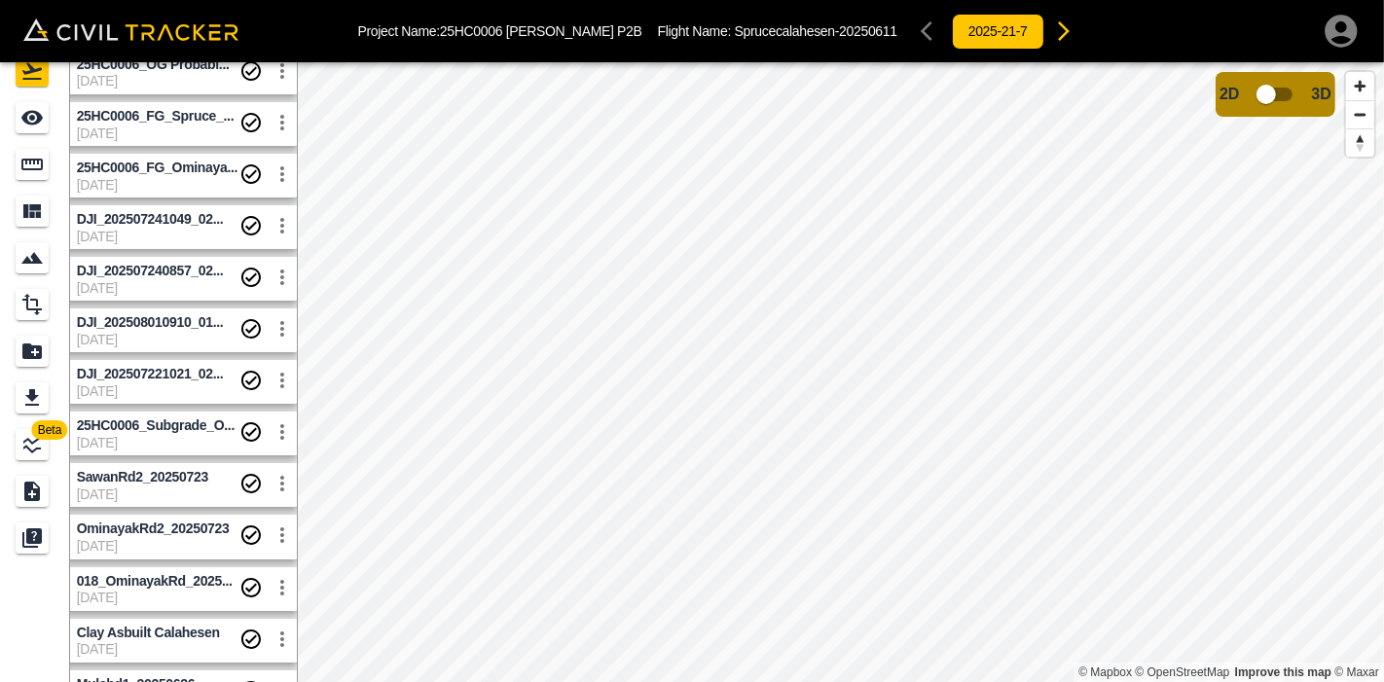
scroll to position [216, 17]
click at [189, 335] on span "8-4-2025" at bounding box center [158, 339] width 163 height 16
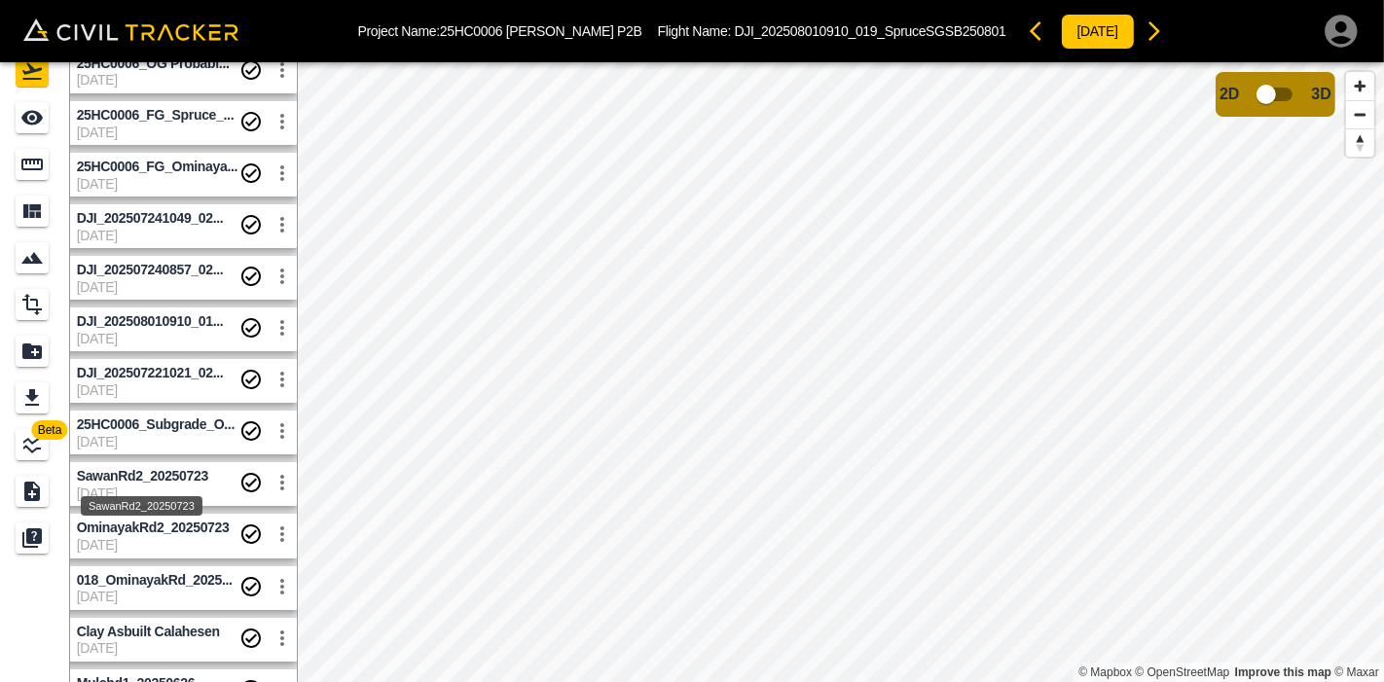
click at [183, 471] on span "SawanRd2_20250723" at bounding box center [142, 476] width 131 height 16
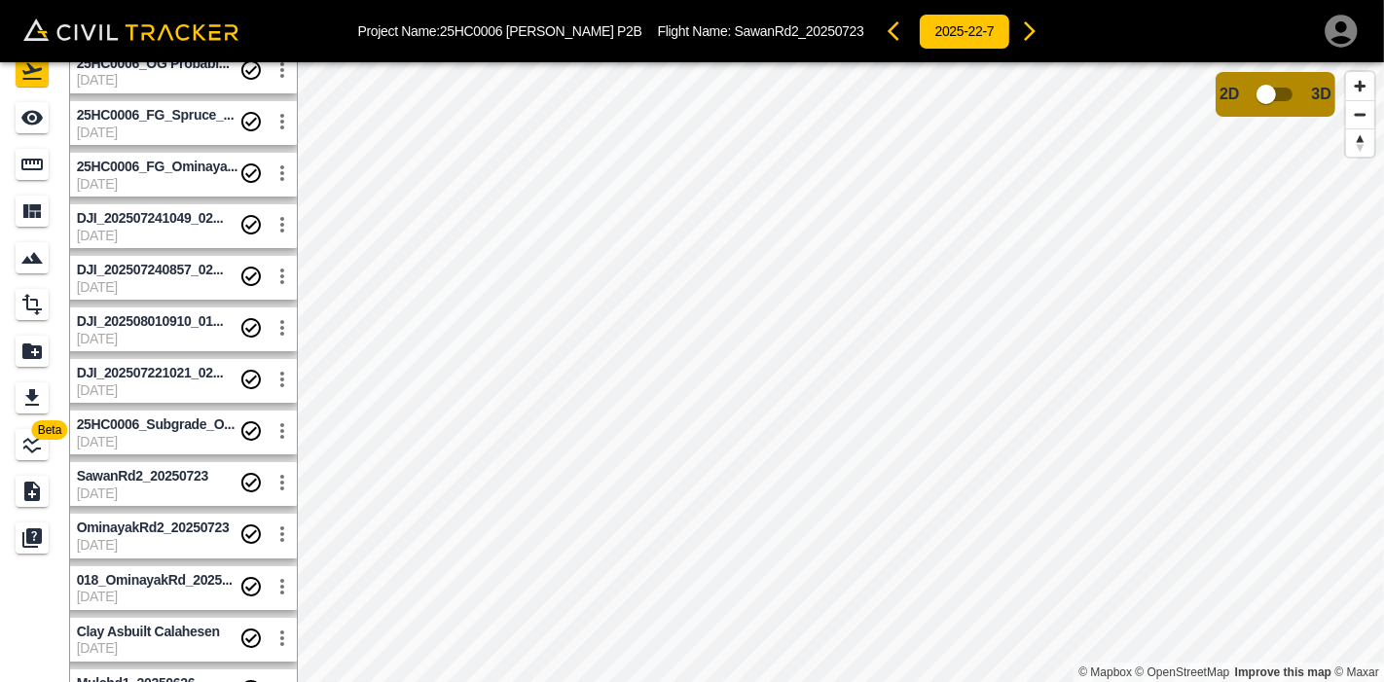
click at [184, 393] on span "7-23-2025" at bounding box center [158, 391] width 163 height 16
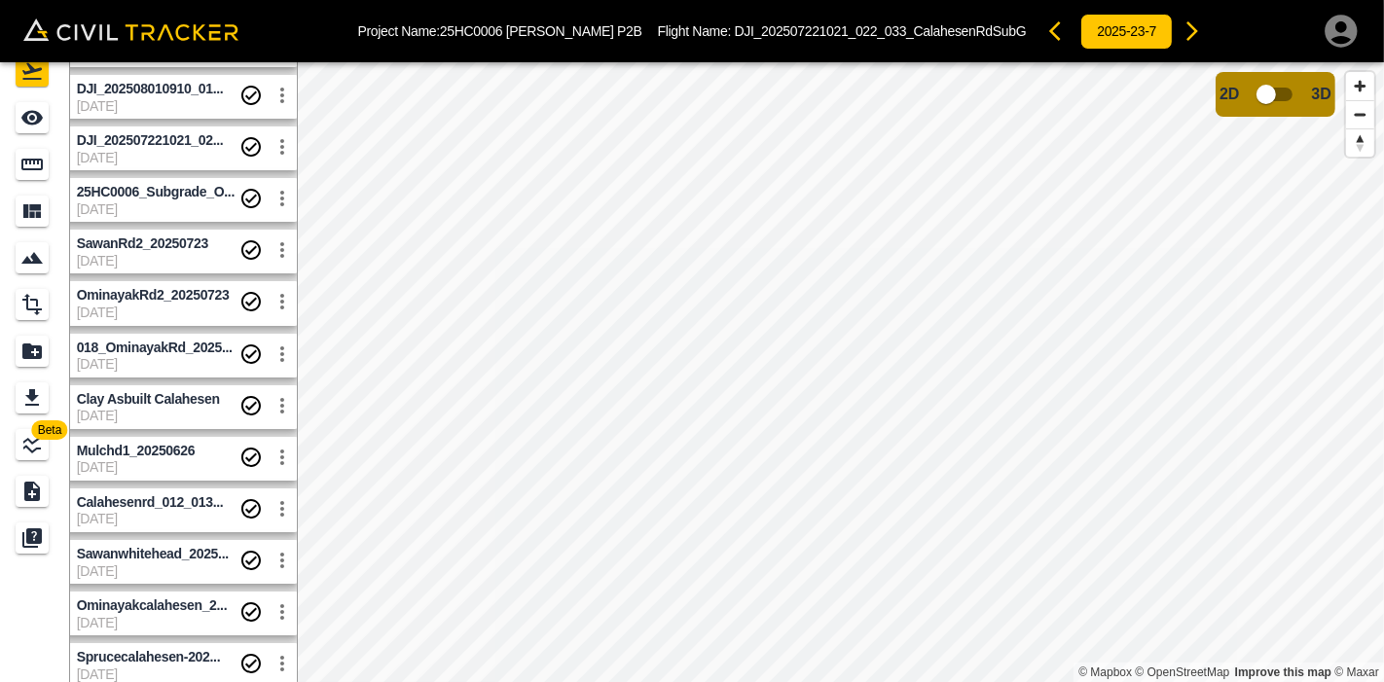
scroll to position [459, 17]
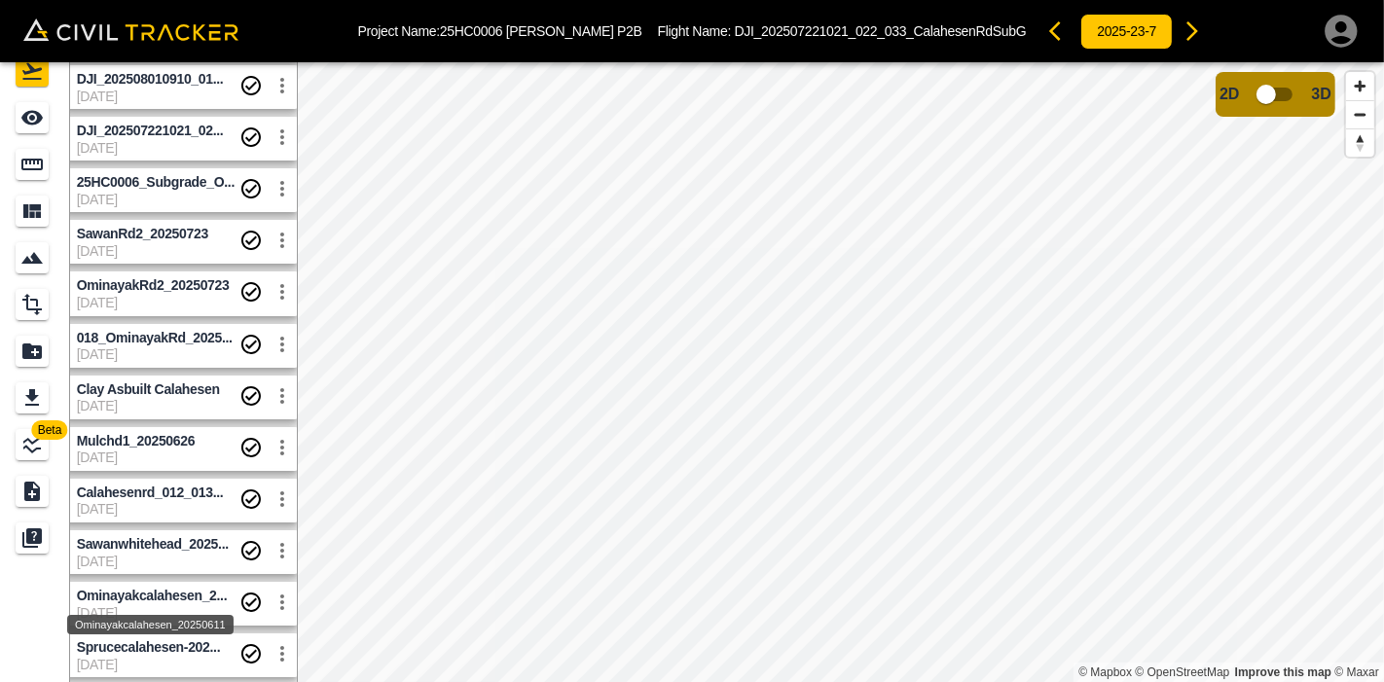
click at [145, 591] on span "Ominayakcalahesen_2..." at bounding box center [152, 596] width 151 height 16
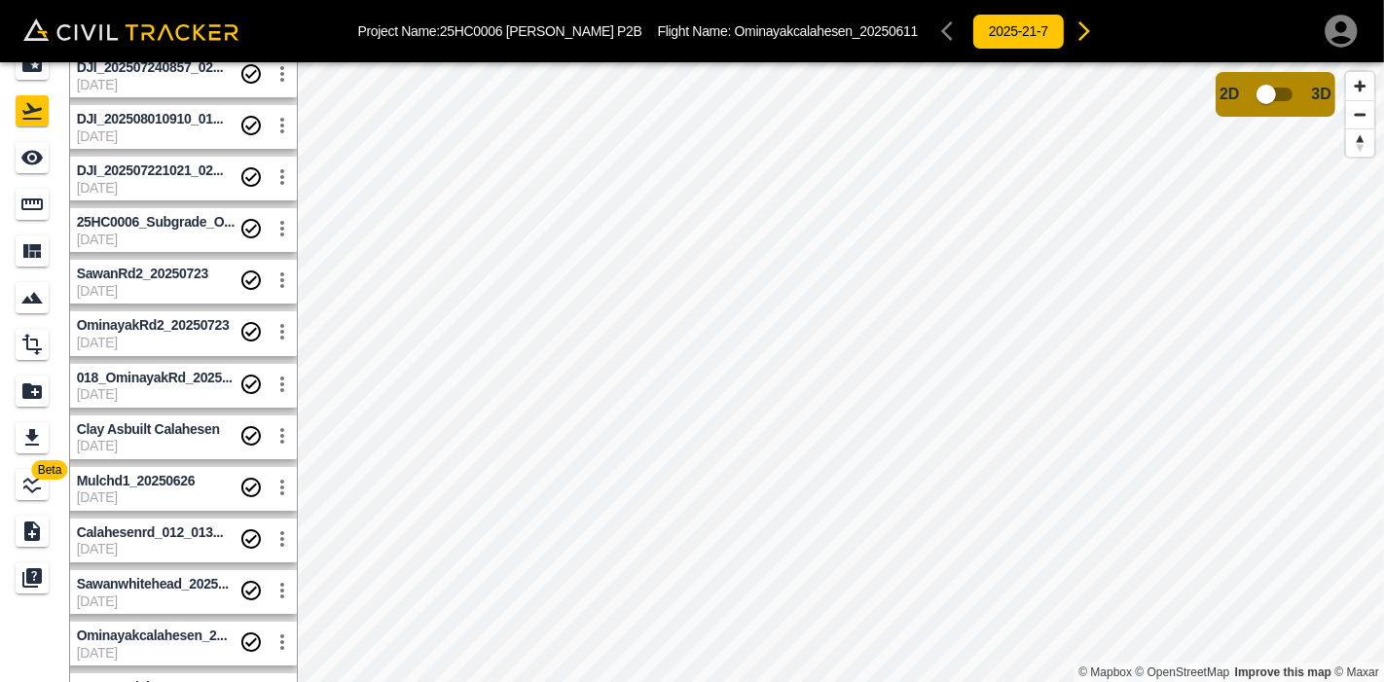
scroll to position [61, 0]
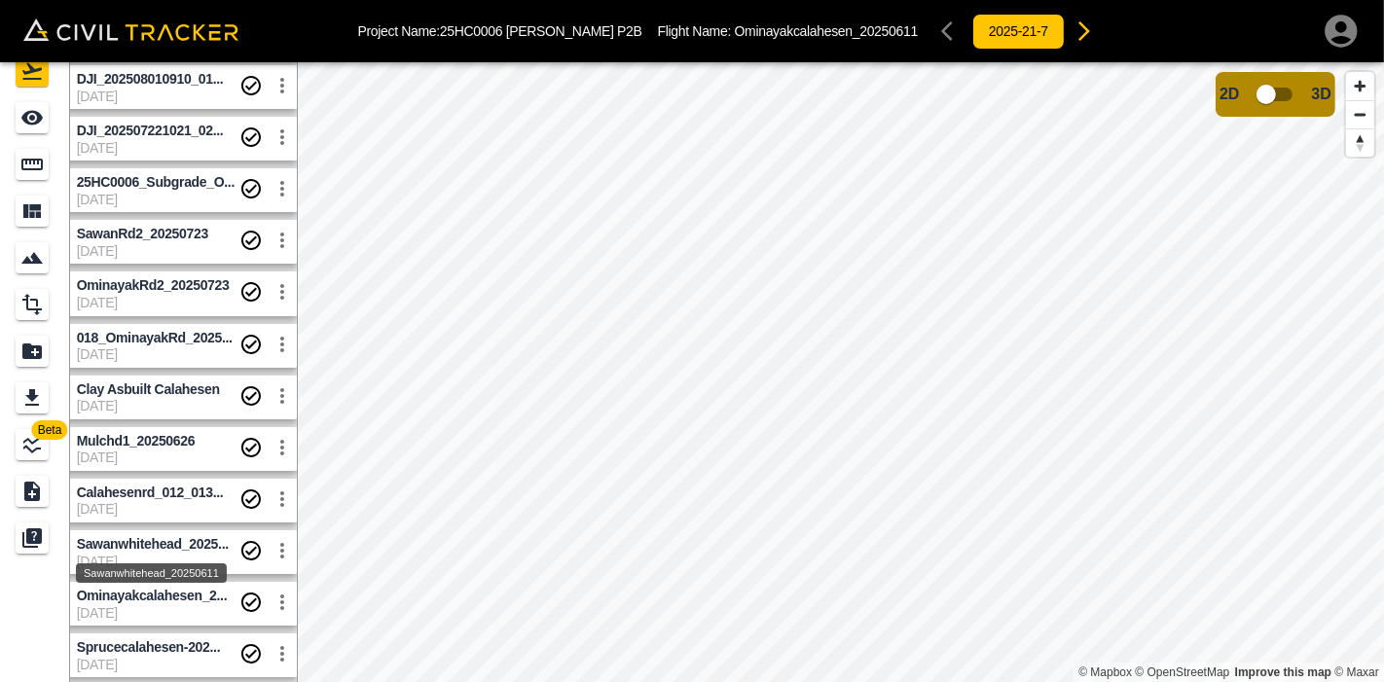
click at [172, 541] on span "Sawanwhitehead_2025..." at bounding box center [153, 544] width 152 height 16
click at [170, 551] on div "Sawanwhitehead_20250611" at bounding box center [151, 567] width 155 height 35
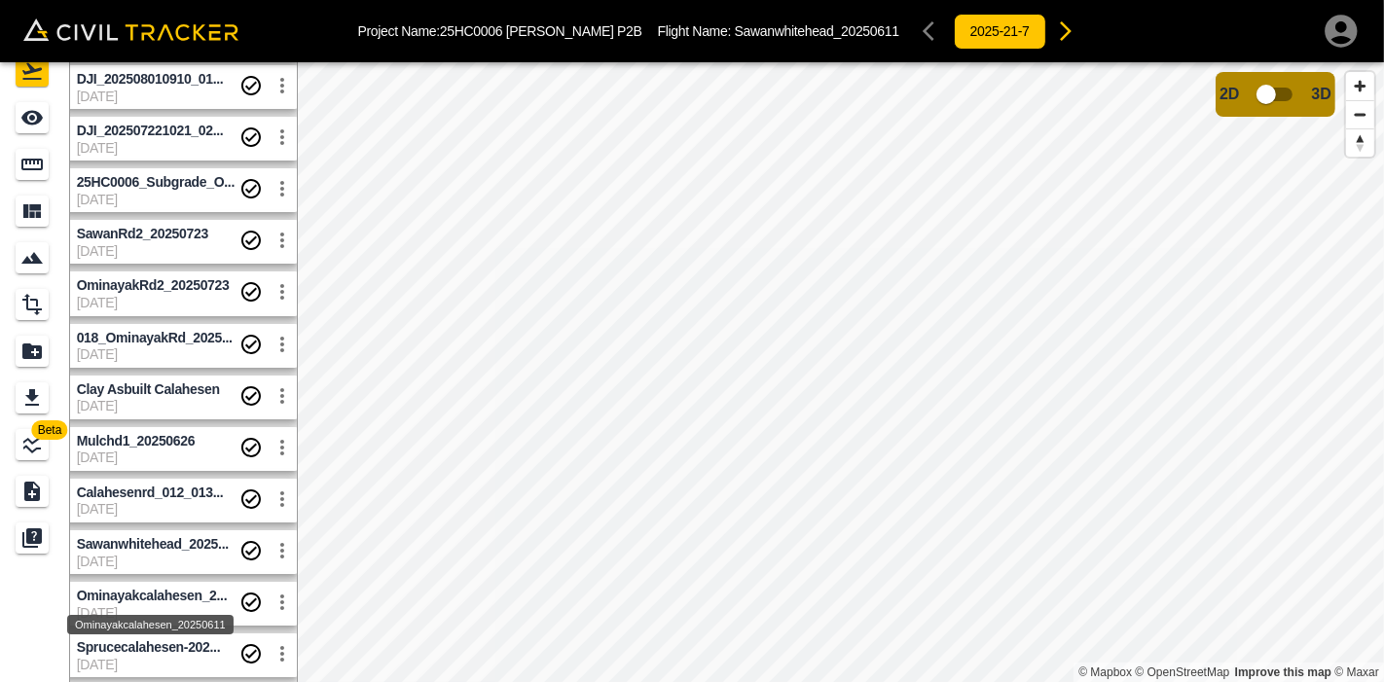
click at [155, 595] on span "Ominayakcalahesen_2..." at bounding box center [152, 596] width 151 height 16
click at [156, 595] on div "Ominayakcalahesen_20250611" at bounding box center [150, 619] width 170 height 35
click at [184, 583] on link "Ominayakcalahesen_2... 7-21-2025" at bounding box center [180, 604] width 238 height 44
click at [190, 532] on link "Sawanwhitehead_2025... 7-21-2025" at bounding box center [180, 553] width 238 height 44
click at [181, 494] on span "Calahesenrd_012_013..." at bounding box center [150, 493] width 147 height 16
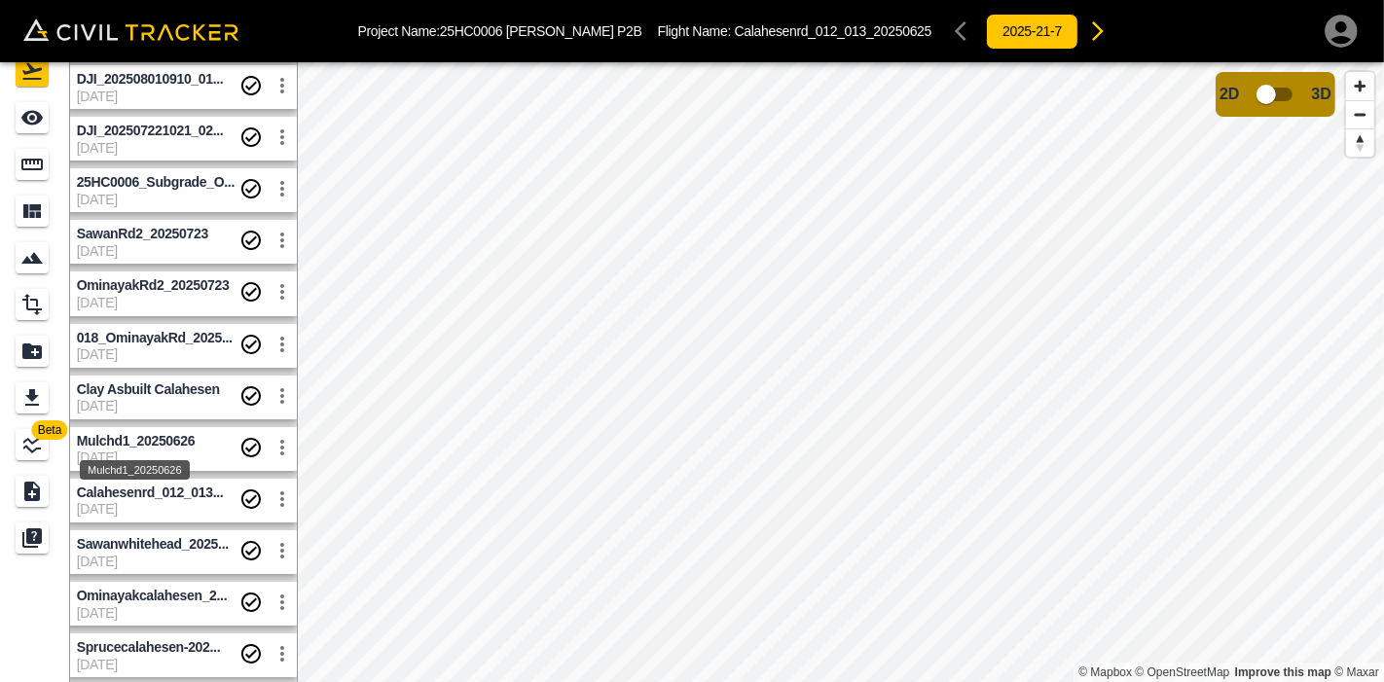
click at [182, 433] on span "Mulchd1_20250626" at bounding box center [136, 441] width 119 height 16
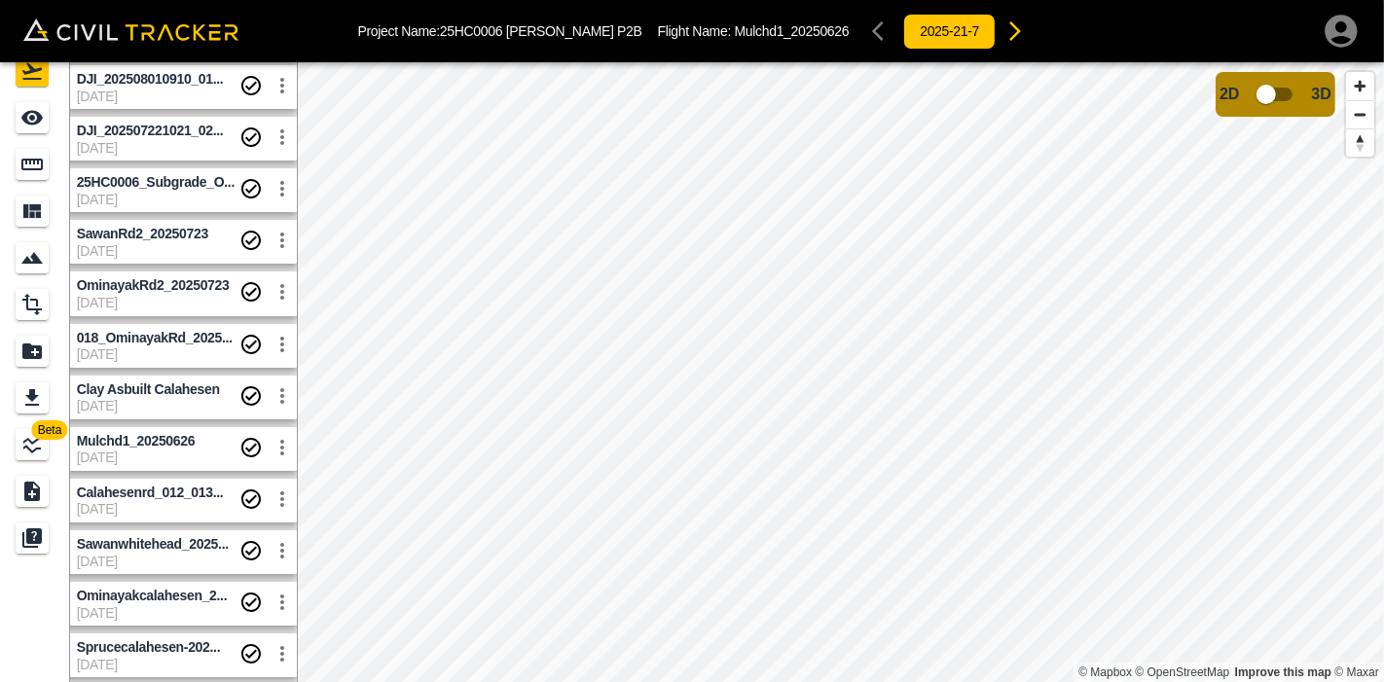
click at [182, 381] on span "Clay Asbuilt Calahesen" at bounding box center [158, 390] width 163 height 18
click at [182, 342] on span "018_OminayakRd_2025..." at bounding box center [155, 338] width 156 height 16
click at [182, 296] on span "7-22-2025" at bounding box center [158, 303] width 163 height 16
click at [192, 238] on span "SawanRd2_20250723" at bounding box center [142, 234] width 131 height 16
click at [193, 180] on span "25HC0006_Subgrade_O..." at bounding box center [156, 182] width 158 height 16
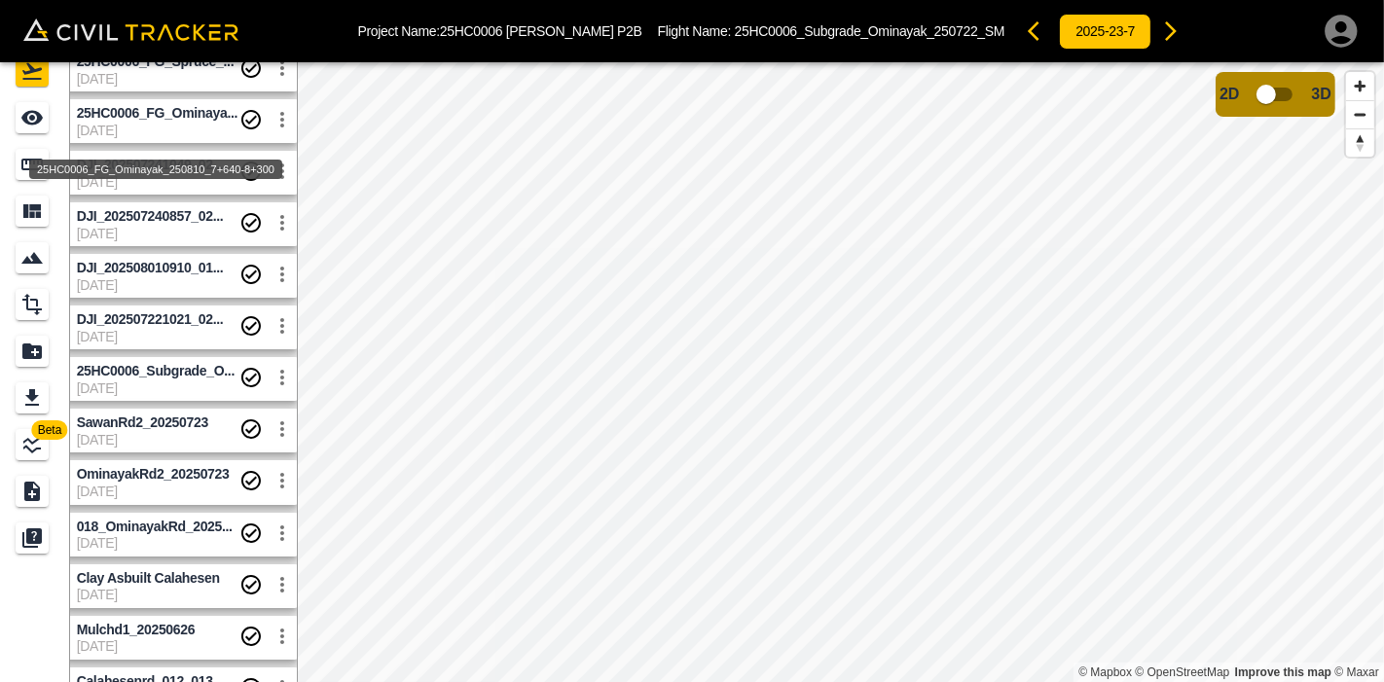
scroll to position [242, 17]
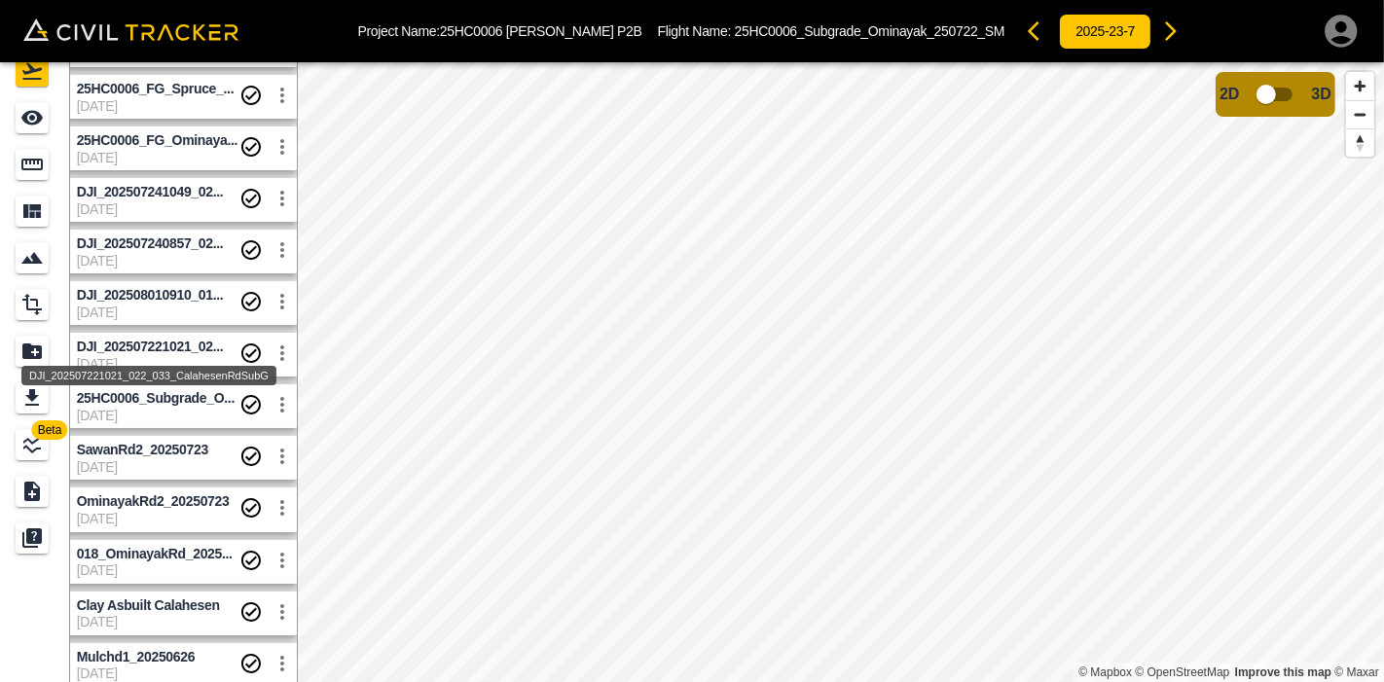
click at [165, 366] on div "DJI_202507221021_022_033_CalahesenRdSubG" at bounding box center [148, 375] width 255 height 19
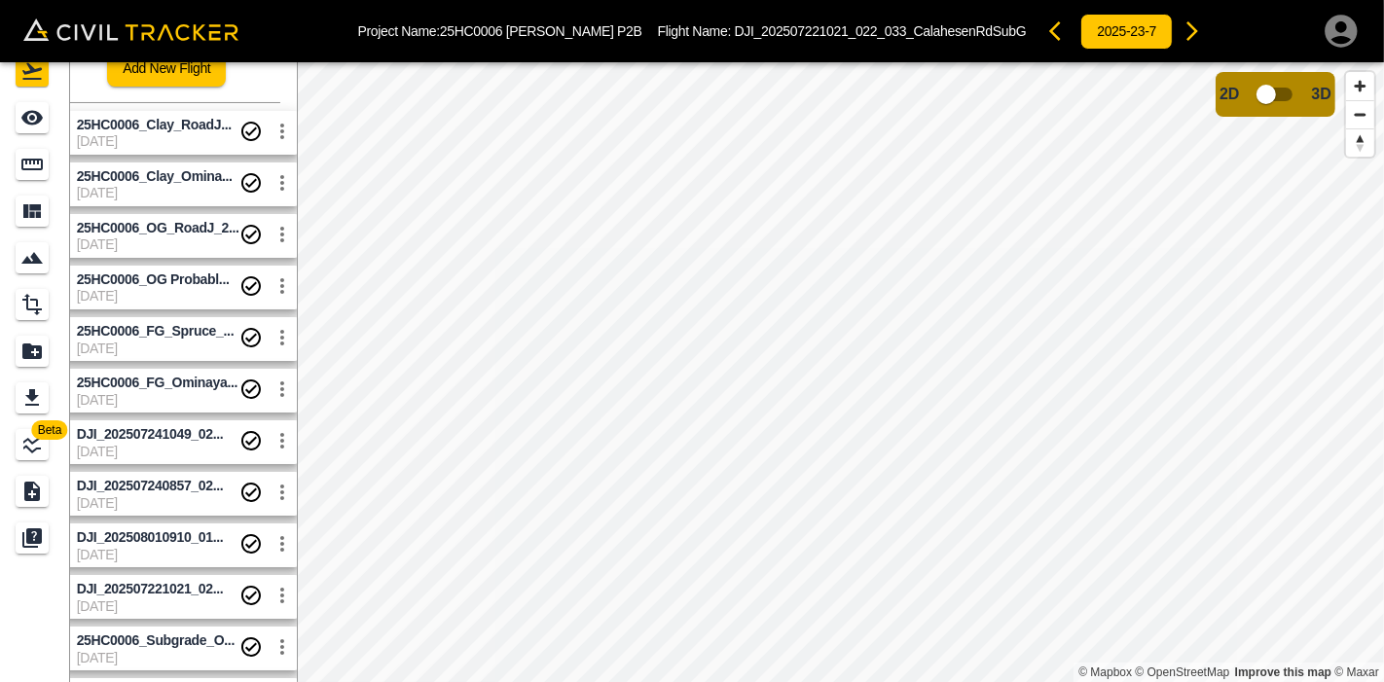
scroll to position [459, 17]
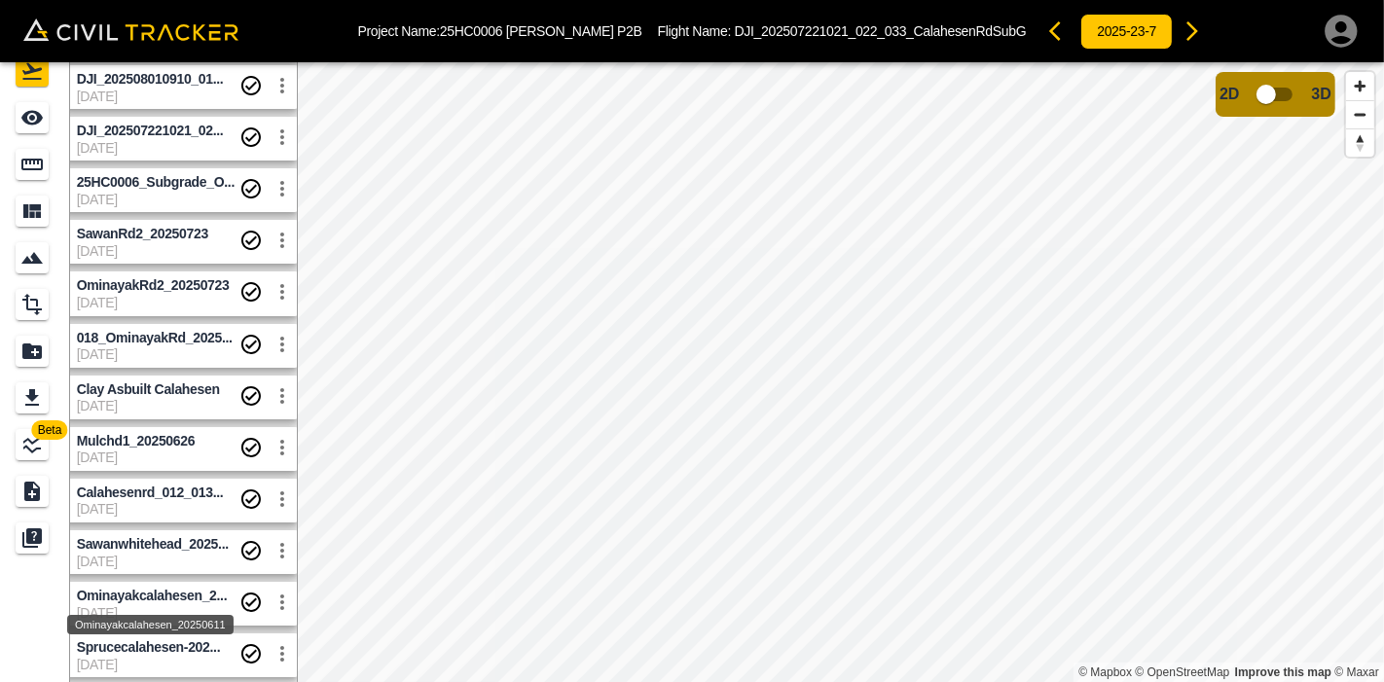
click at [144, 595] on div "Ominayakcalahesen_20250611" at bounding box center [150, 619] width 170 height 35
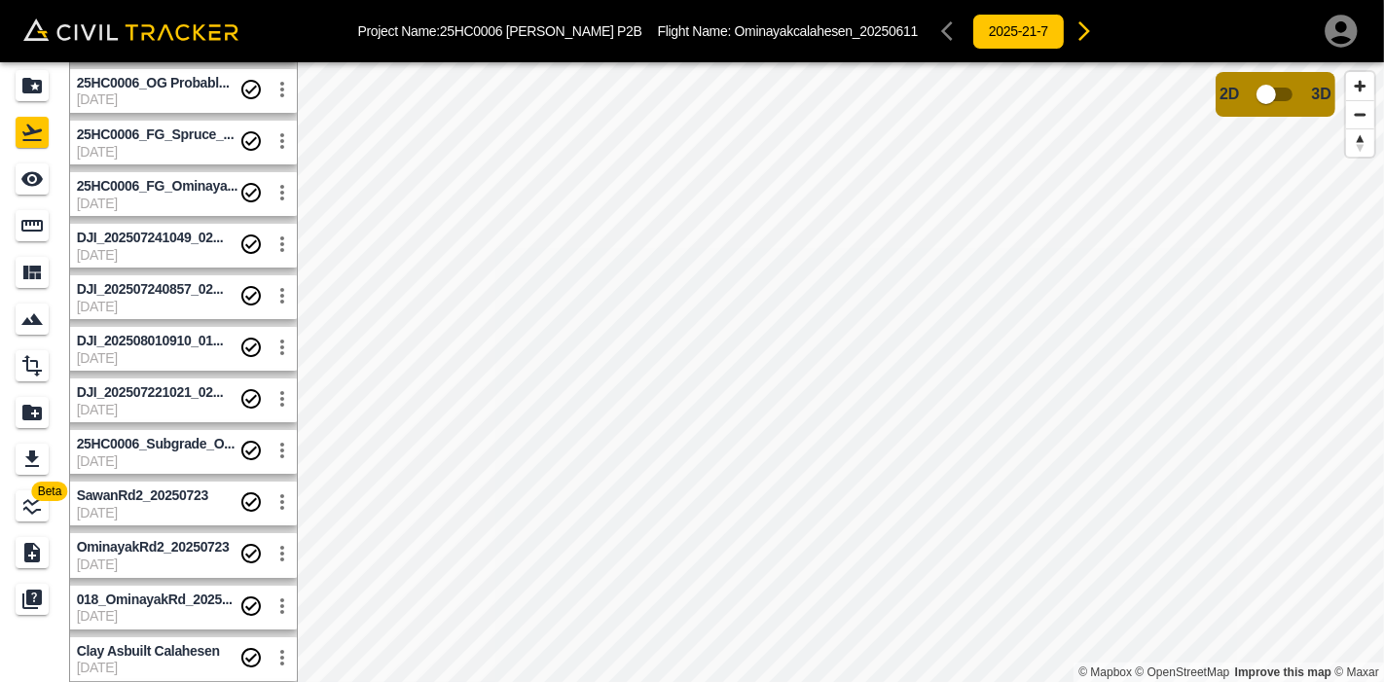
scroll to position [324, 17]
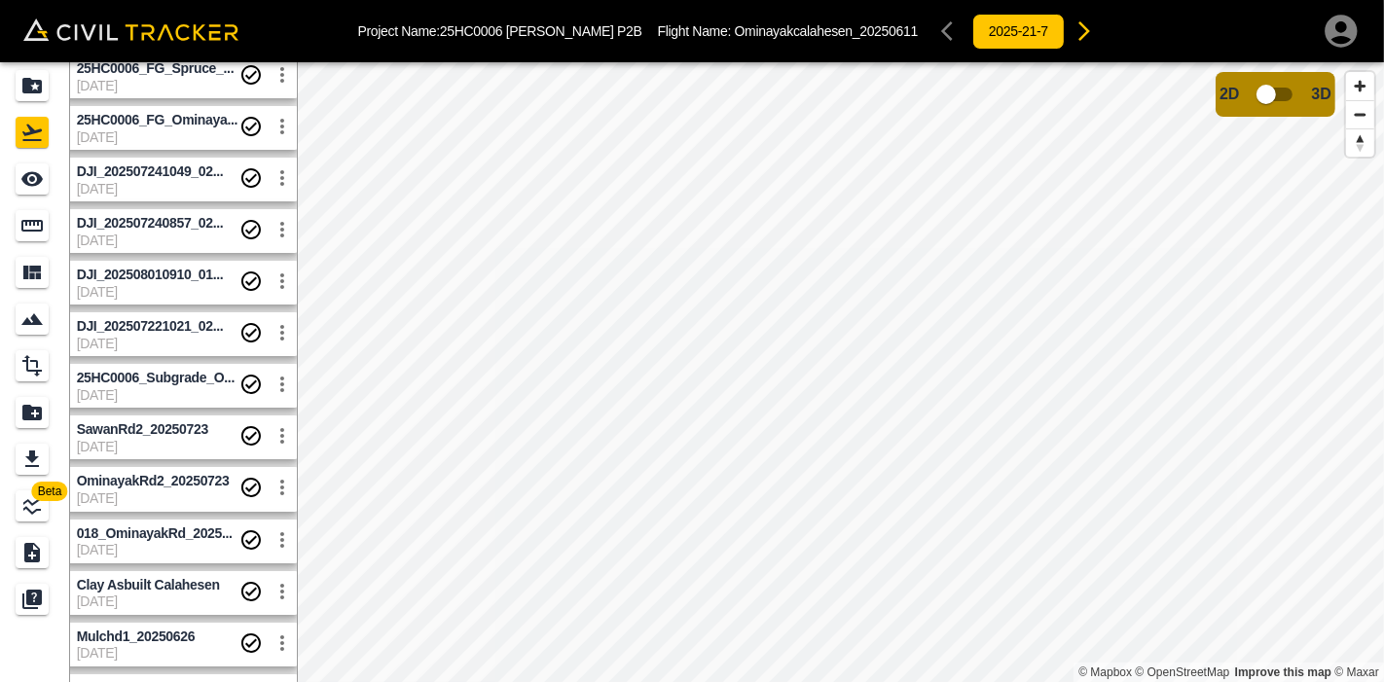
click at [141, 492] on span "7-22-2025" at bounding box center [158, 499] width 163 height 16
click at [1358, 110] on span "Zoom out" at bounding box center [1360, 114] width 28 height 27
click at [1360, 142] on span "Reset bearing to north" at bounding box center [1360, 142] width 28 height 27
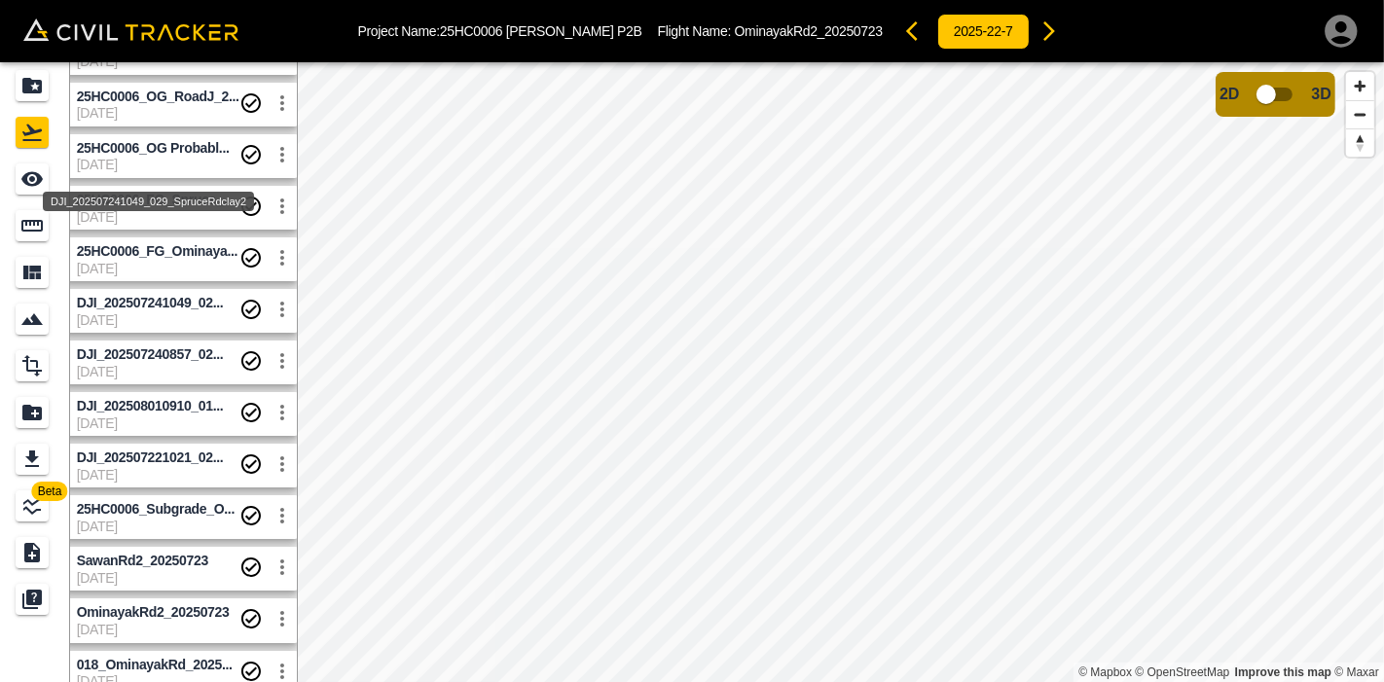
scroll to position [0, 17]
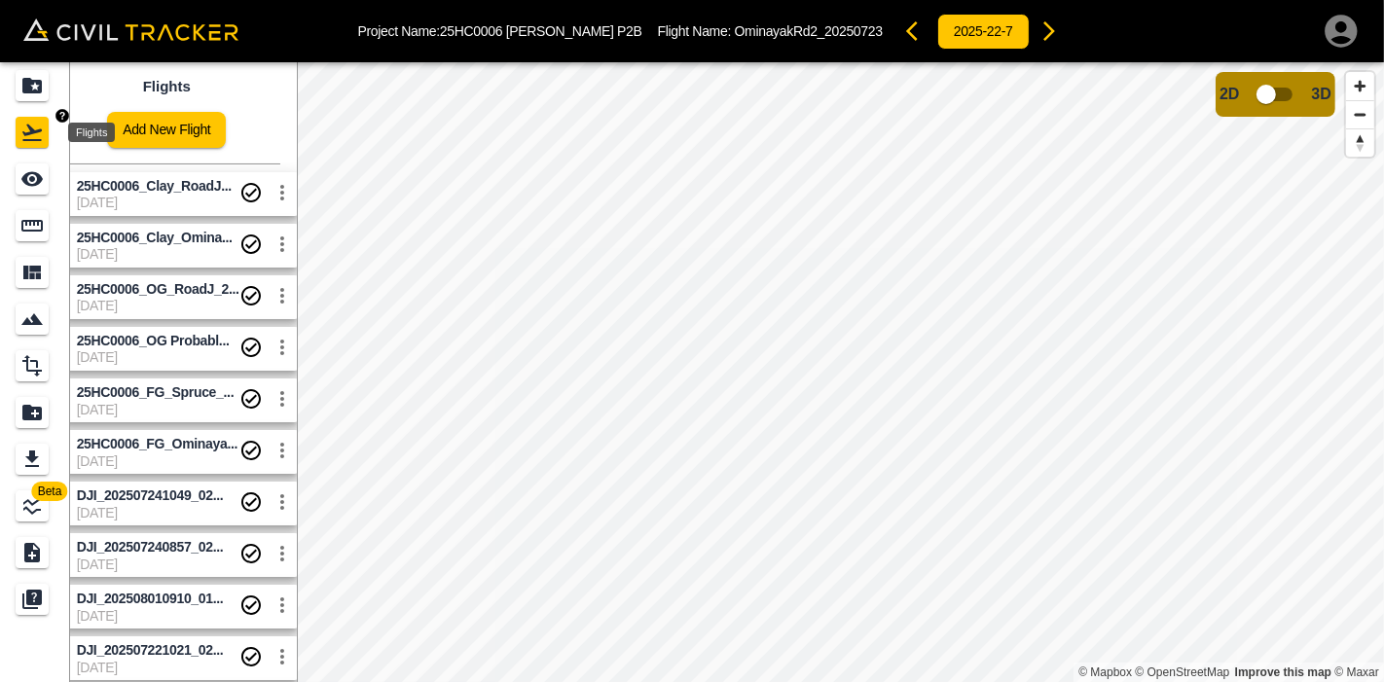
click at [39, 140] on icon "Flights" at bounding box center [31, 133] width 19 height 17
click at [41, 93] on icon "Projects" at bounding box center [31, 85] width 23 height 23
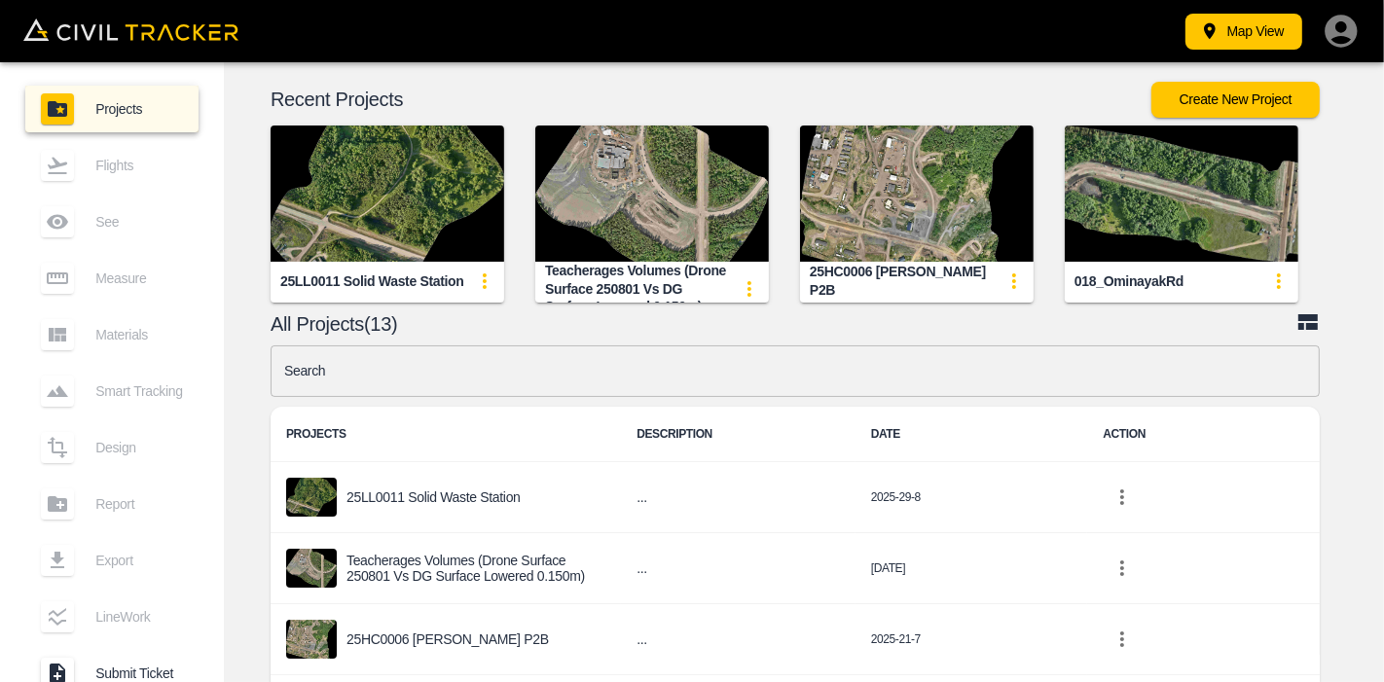
click at [890, 206] on img "button" at bounding box center [917, 194] width 234 height 136
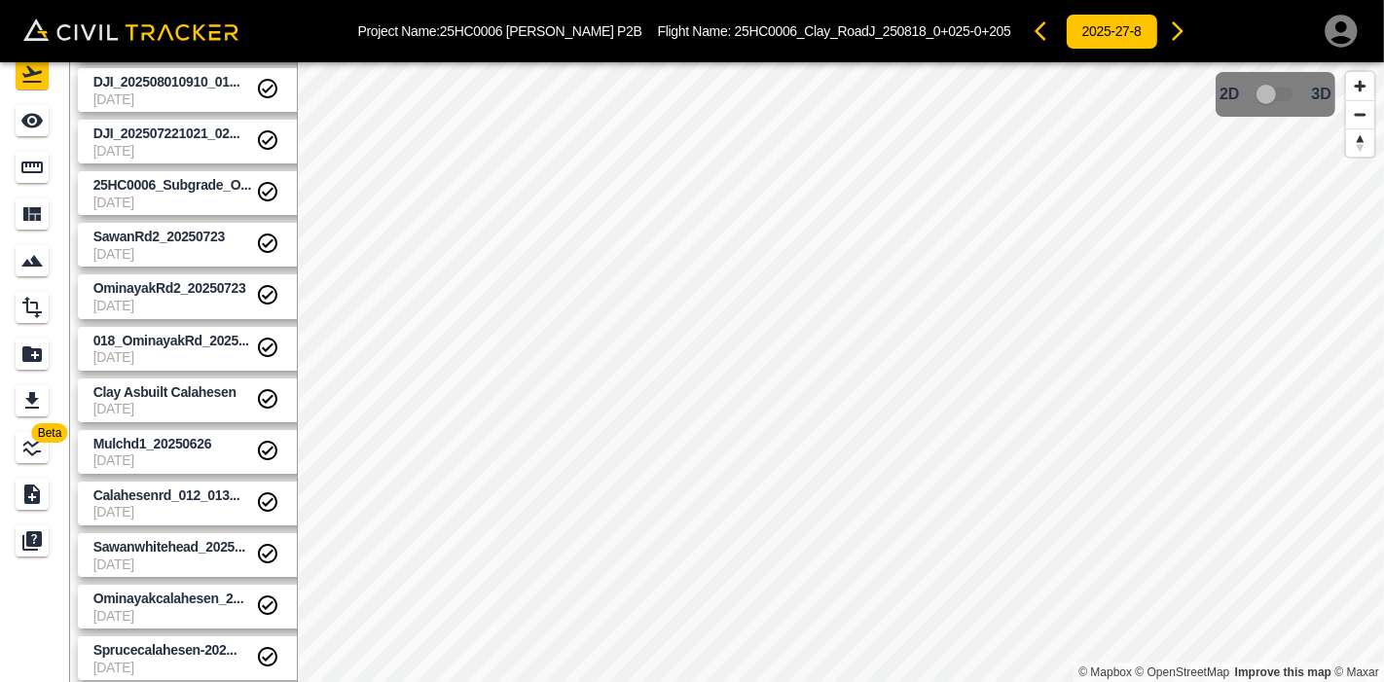
scroll to position [61, 0]
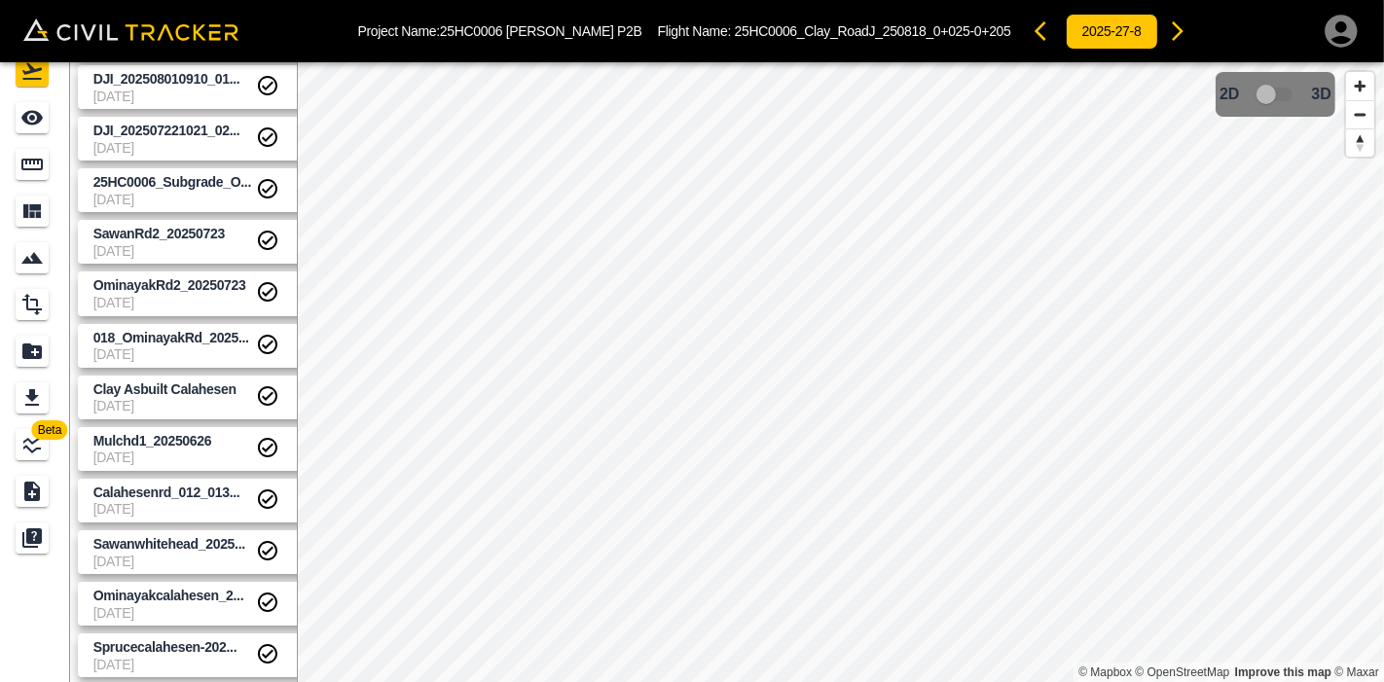
click at [160, 595] on span "7-21-2025" at bounding box center [174, 665] width 163 height 16
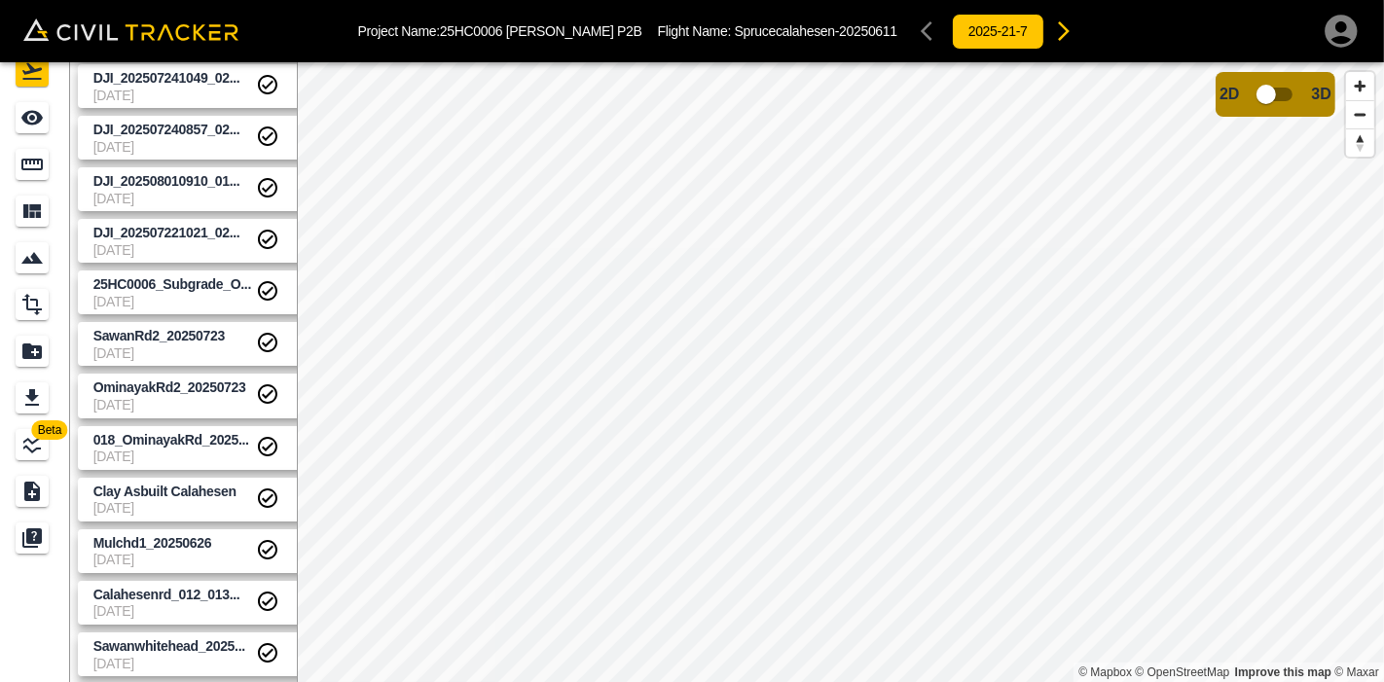
scroll to position [350, 0]
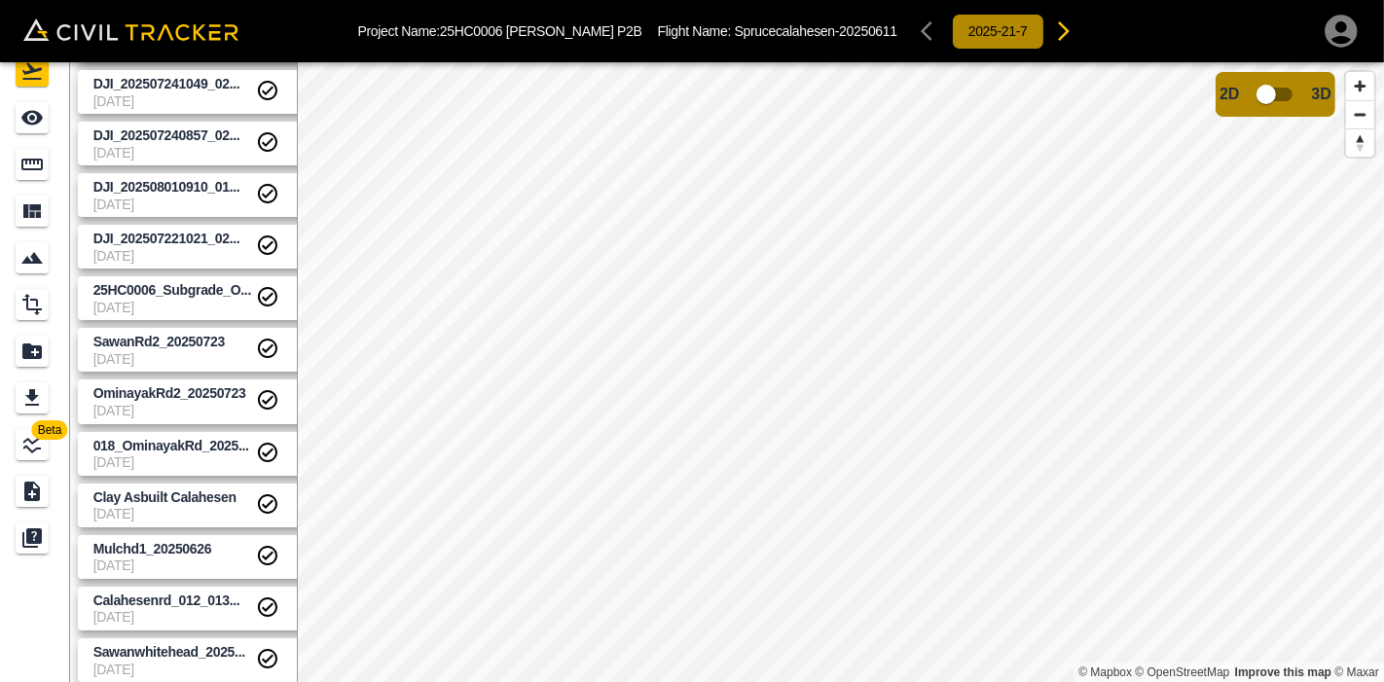
click at [1052, 28] on icon "button" at bounding box center [1063, 30] width 23 height 23
click at [1073, 28] on icon "button" at bounding box center [1084, 30] width 23 height 23
click at [934, 37] on div "2025-21-7" at bounding box center [1019, 31] width 170 height 39
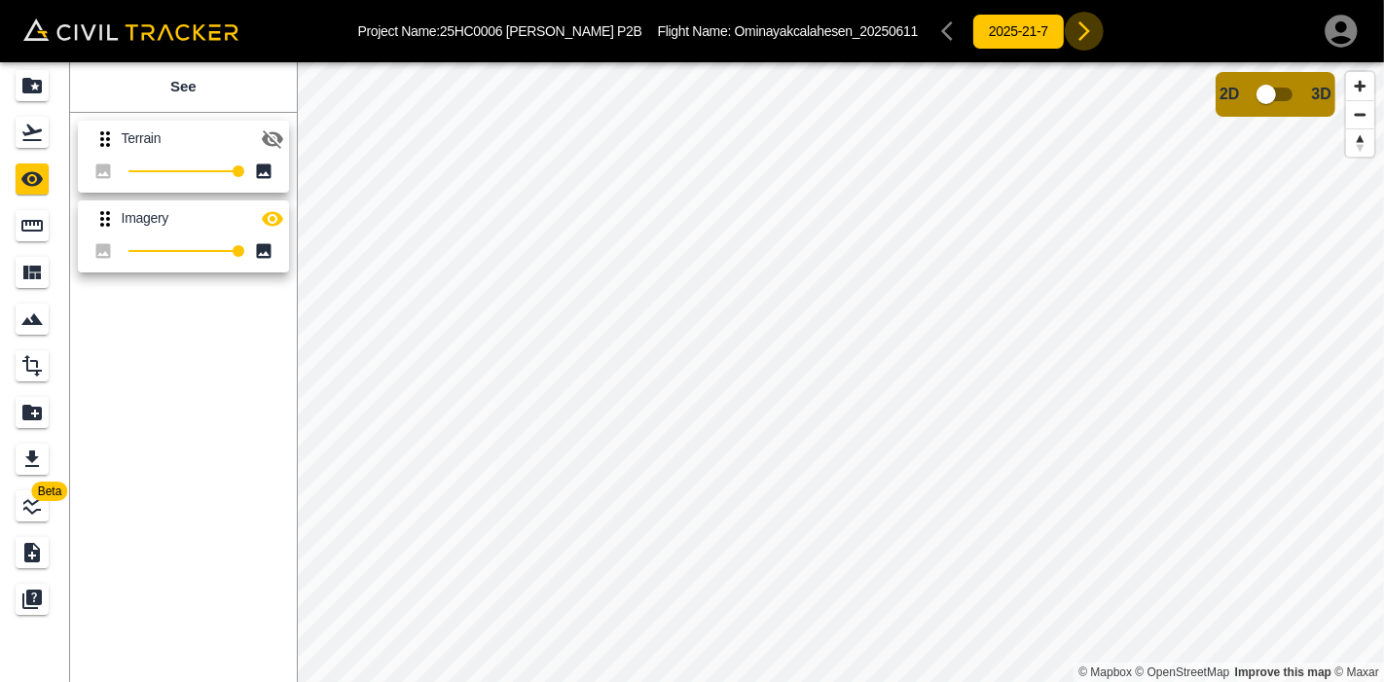
click at [1079, 35] on icon "button" at bounding box center [1085, 30] width 12 height 19
click at [934, 31] on div "2025-21-7" at bounding box center [1019, 31] width 170 height 39
click at [278, 96] on div "Beta See Terrain 100 Imagery 100 © Mapbox © OpenStreetMap Improve this map © Ma…" at bounding box center [692, 372] width 1384 height 620
drag, startPoint x: 239, startPoint y: 173, endPoint x: 87, endPoint y: 177, distance: 152.9
click at [87, 177] on div "36" at bounding box center [183, 171] width 211 height 27
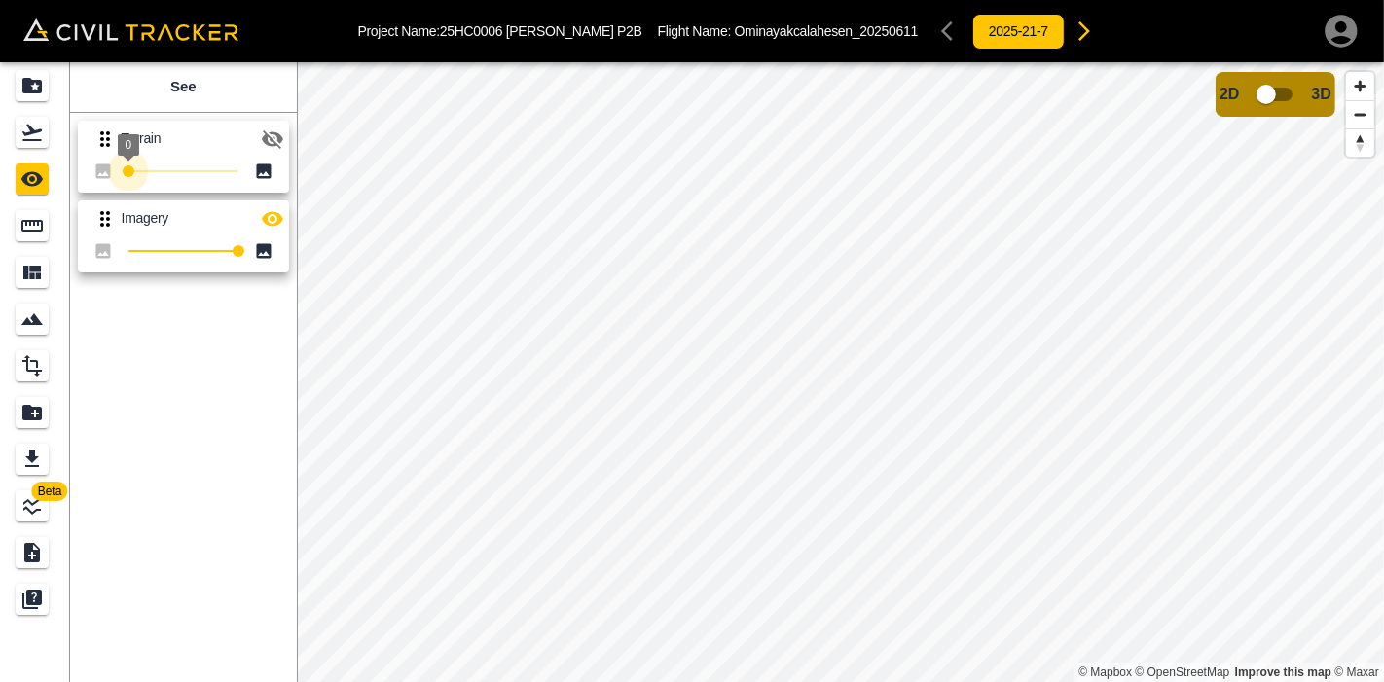
type input "100"
drag, startPoint x: 125, startPoint y: 171, endPoint x: 296, endPoint y: 191, distance: 172.4
click at [296, 191] on div "Terrain 100 Imagery 100" at bounding box center [179, 192] width 235 height 175
click at [279, 140] on icon "button" at bounding box center [272, 139] width 21 height 18
click at [278, 140] on icon "button" at bounding box center [272, 138] width 21 height 15
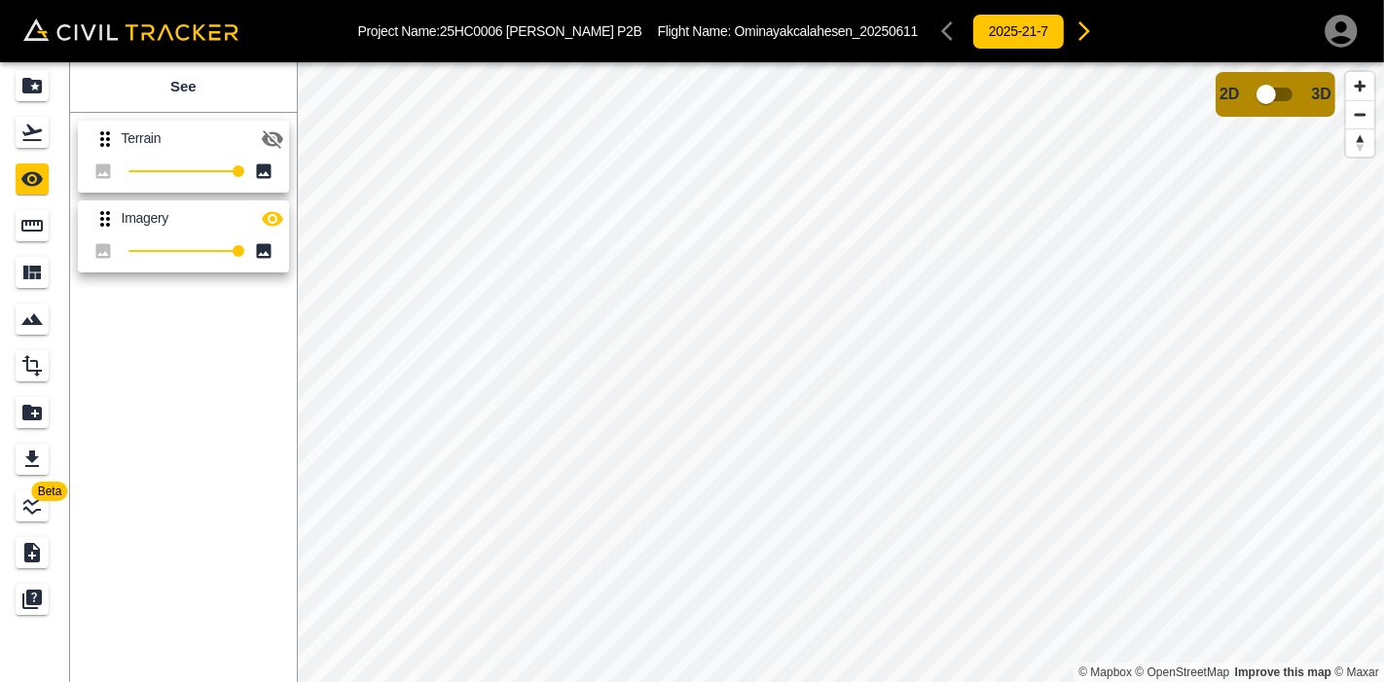
click at [1300, 89] on input "checkbox" at bounding box center [1266, 94] width 111 height 37
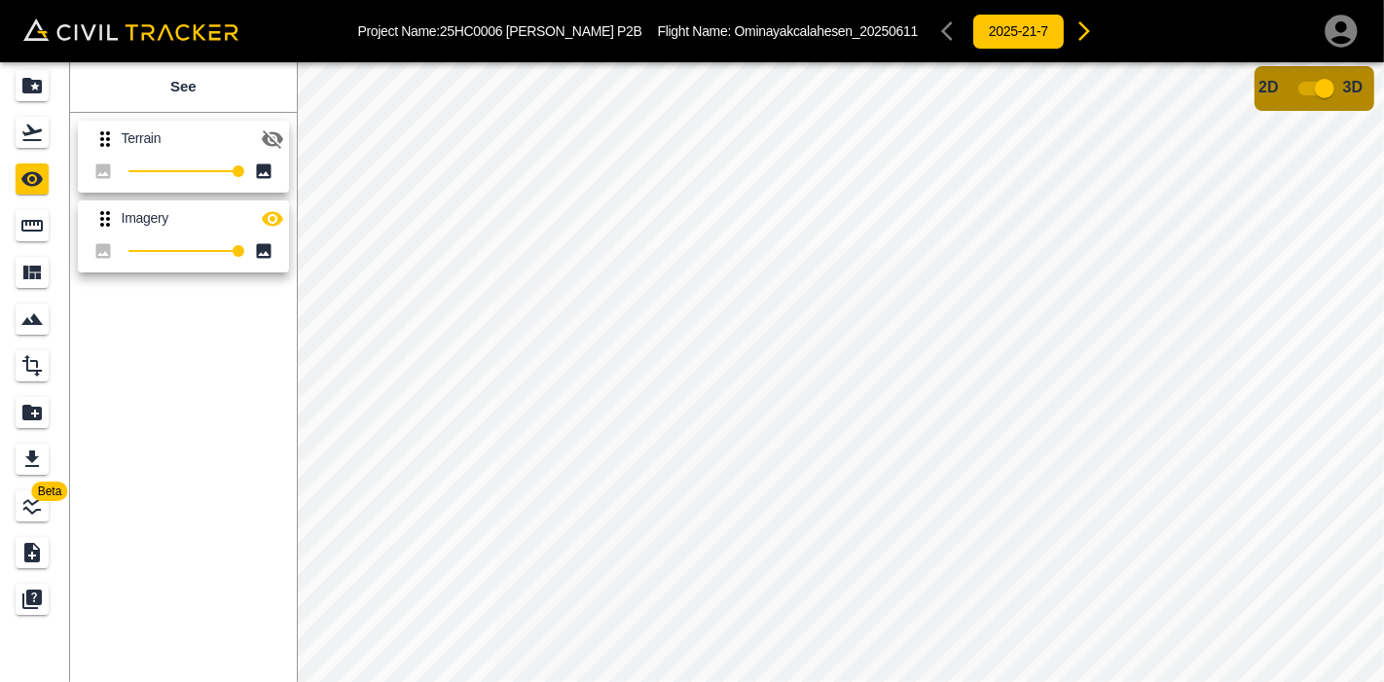
click at [1310, 86] on input "checkbox" at bounding box center [1324, 88] width 111 height 37
